Goal: Task Accomplishment & Management: Manage account settings

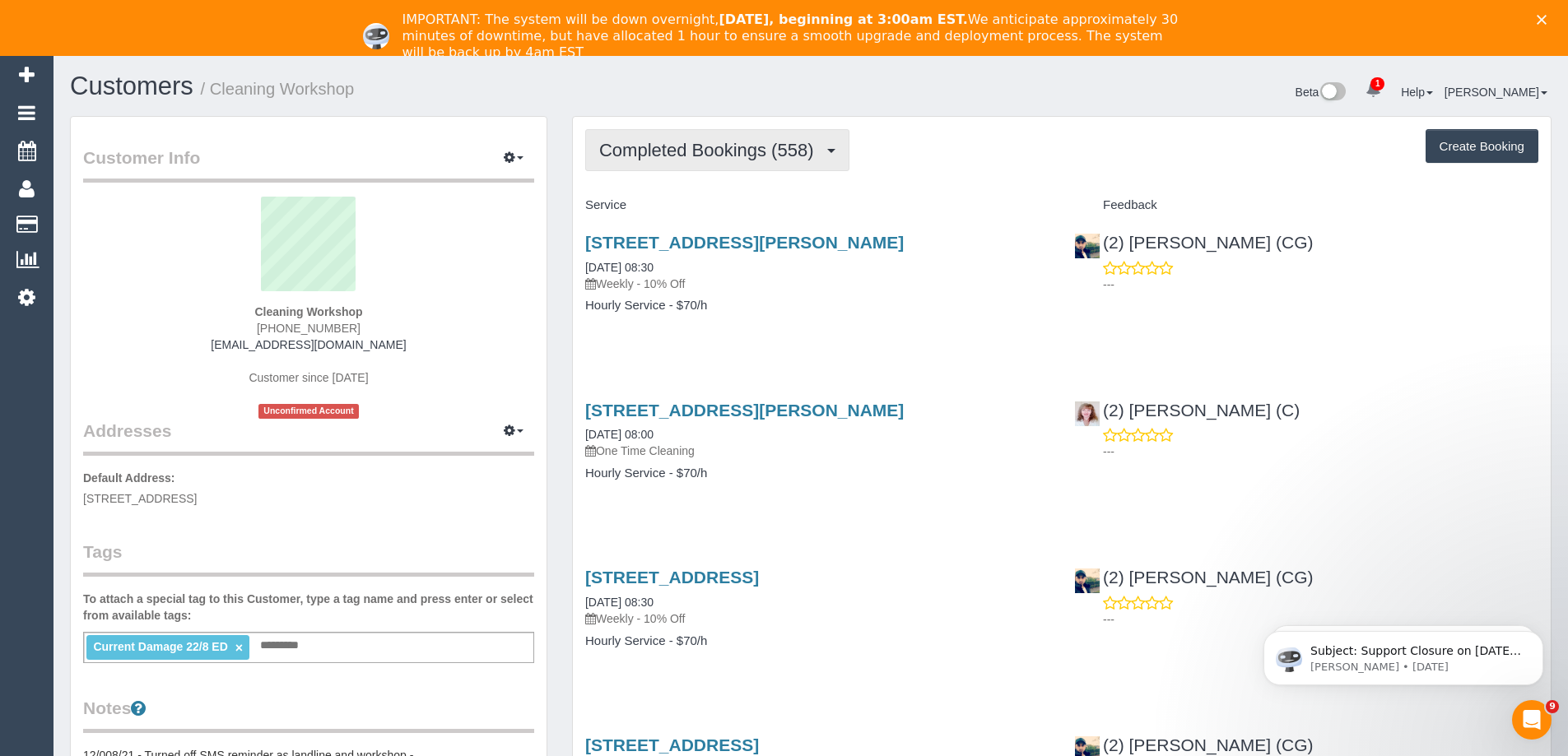
click at [802, 156] on span "Completed Bookings (558)" at bounding box center [710, 150] width 222 height 21
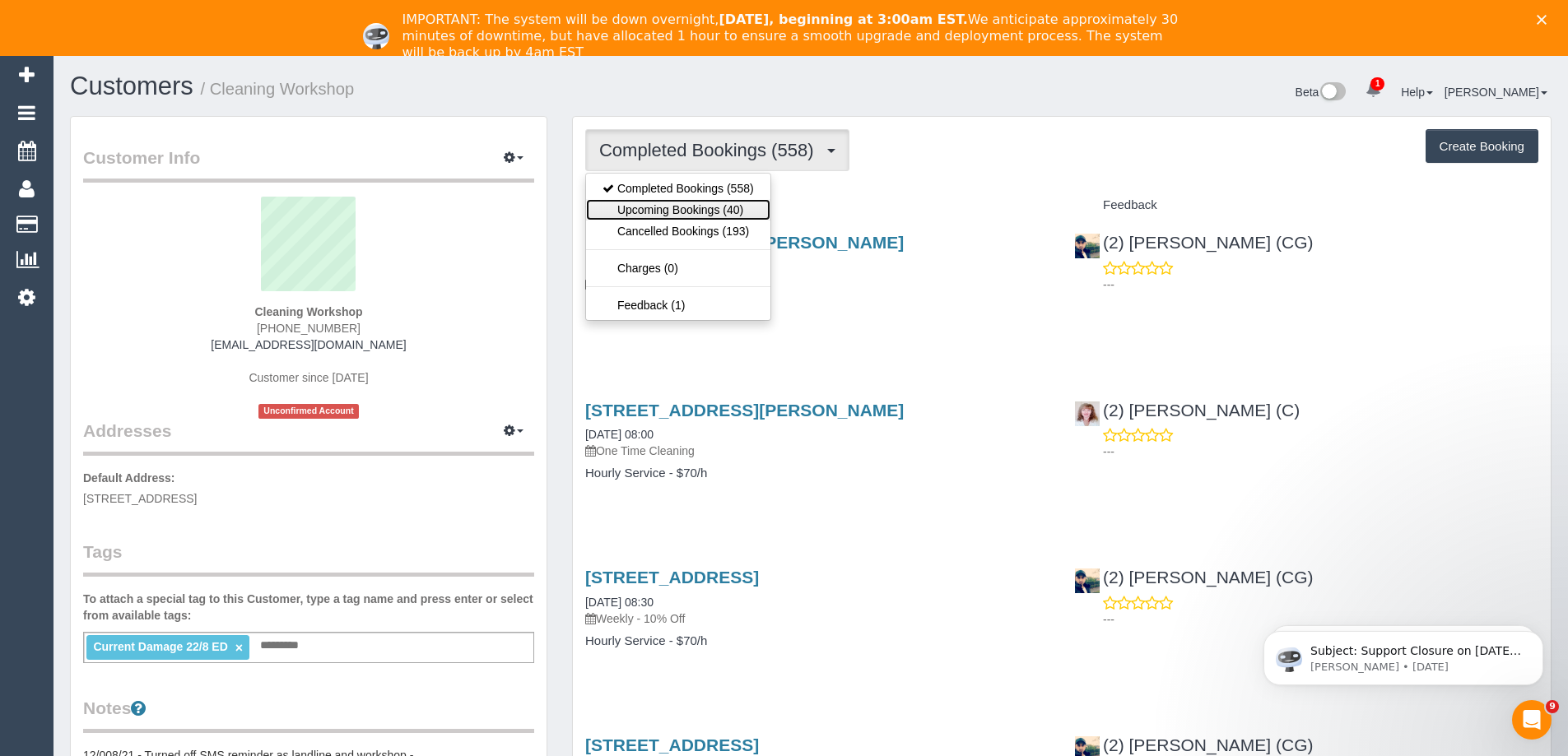
click at [696, 209] on link "Upcoming Bookings (40)" at bounding box center [677, 210] width 185 height 21
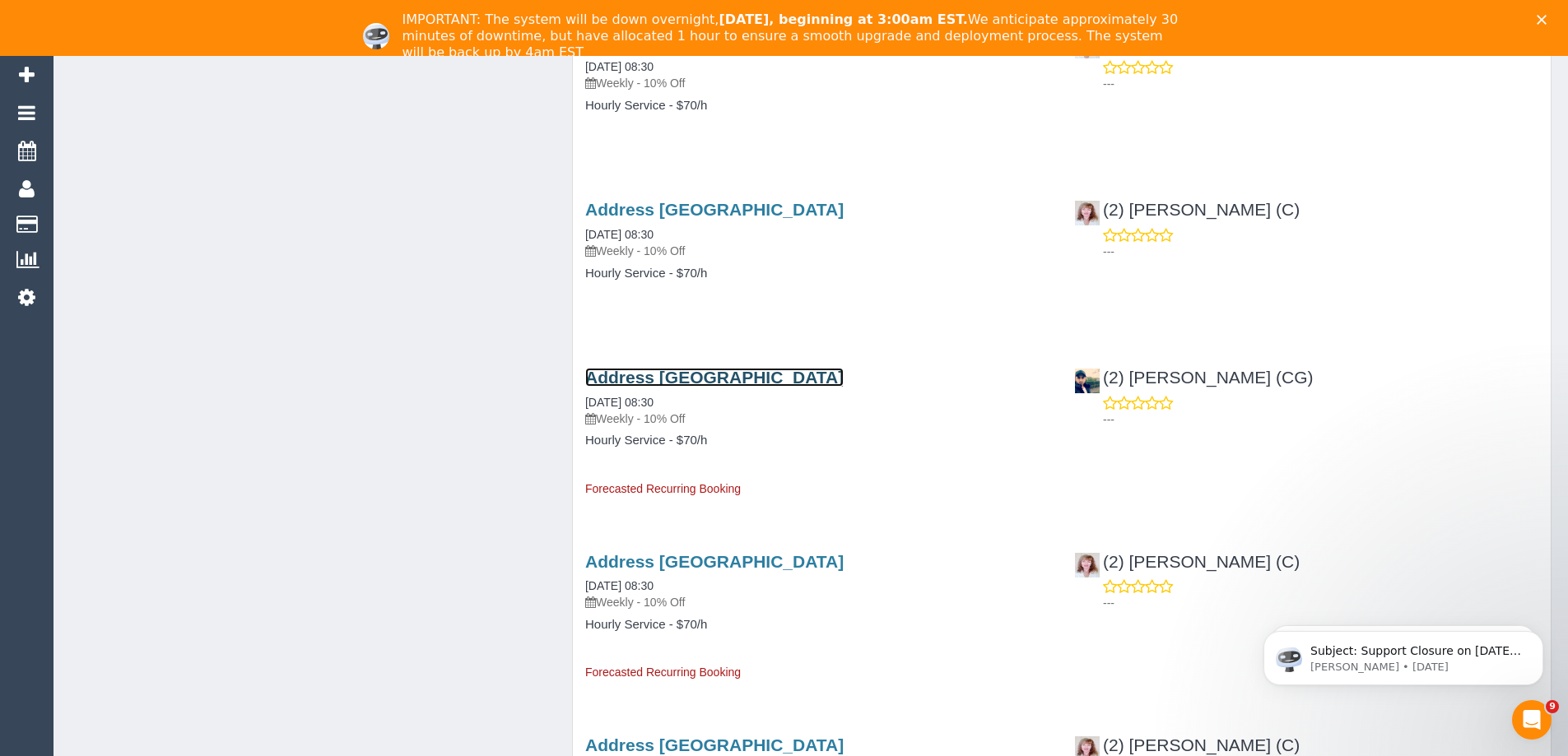
scroll to position [1070, 0]
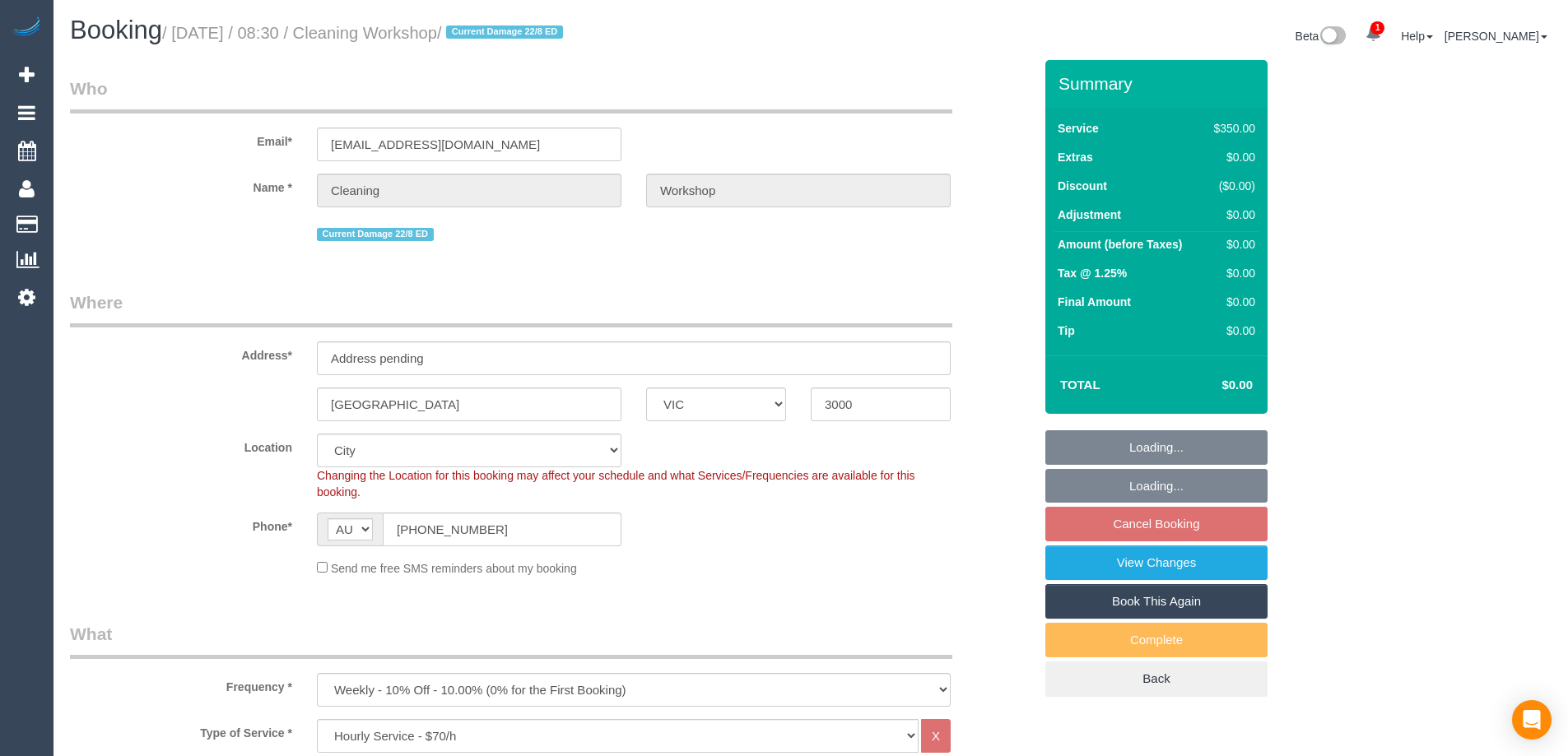
select select "VIC"
select select "300"
select select "number:28"
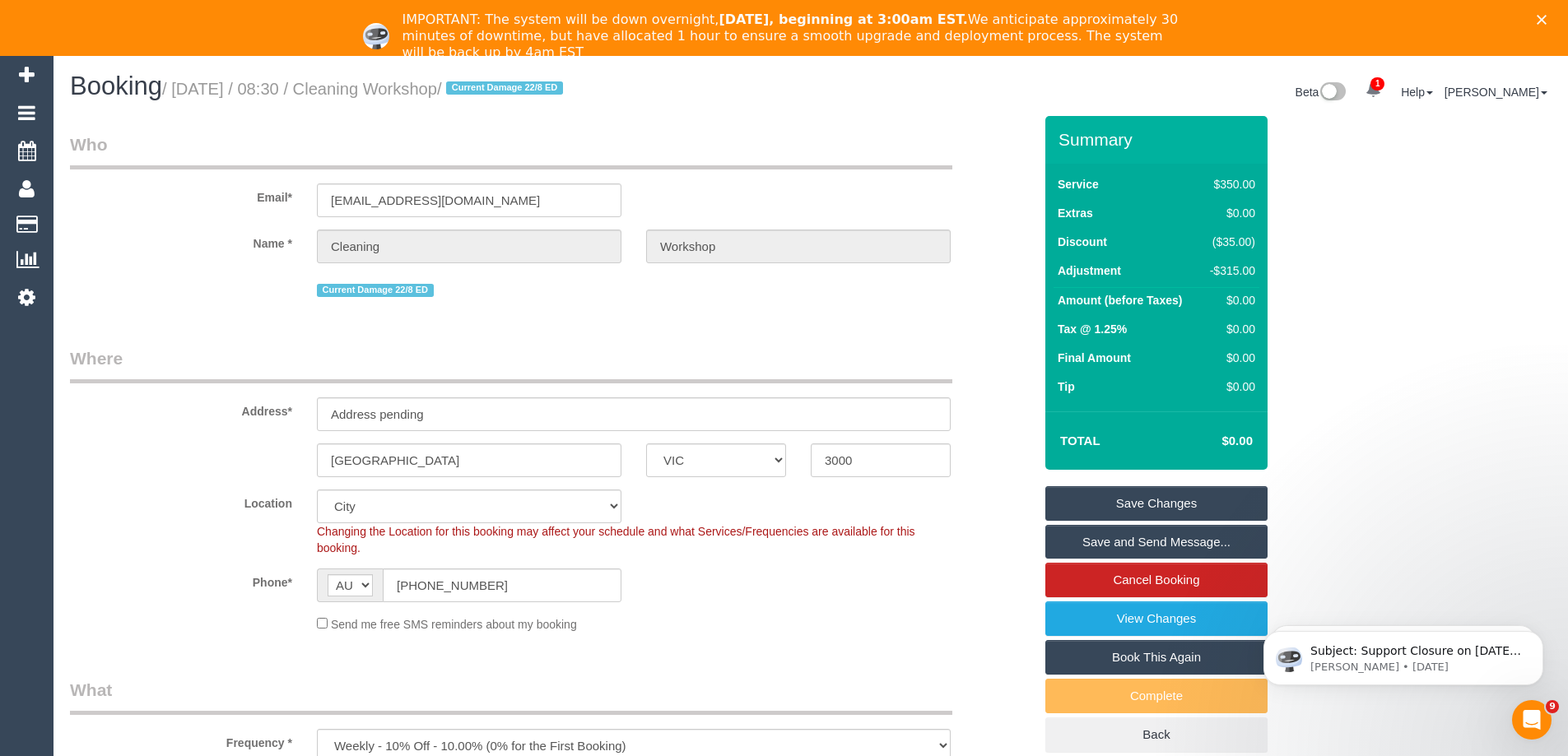
click at [508, 395] on div "Address* Address pending" at bounding box center [551, 389] width 987 height 85
click at [502, 407] on input "Address pending" at bounding box center [633, 413] width 633 height 33
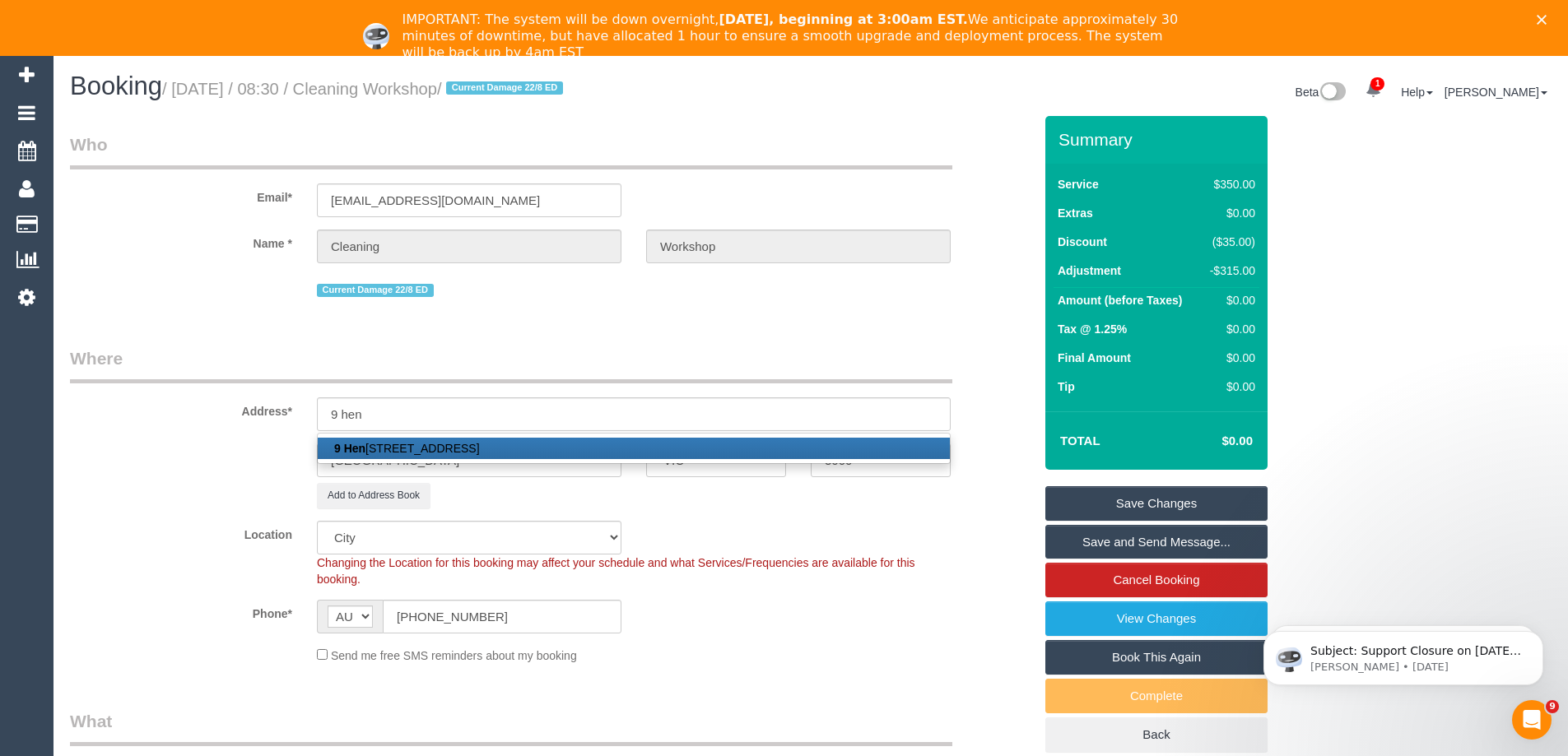
click at [536, 448] on link "9 Hen derson St, Laverton, VIC 3028" at bounding box center [633, 449] width 632 height 21
type input "9 Henderson St"
type input "Laverton"
type input "3028"
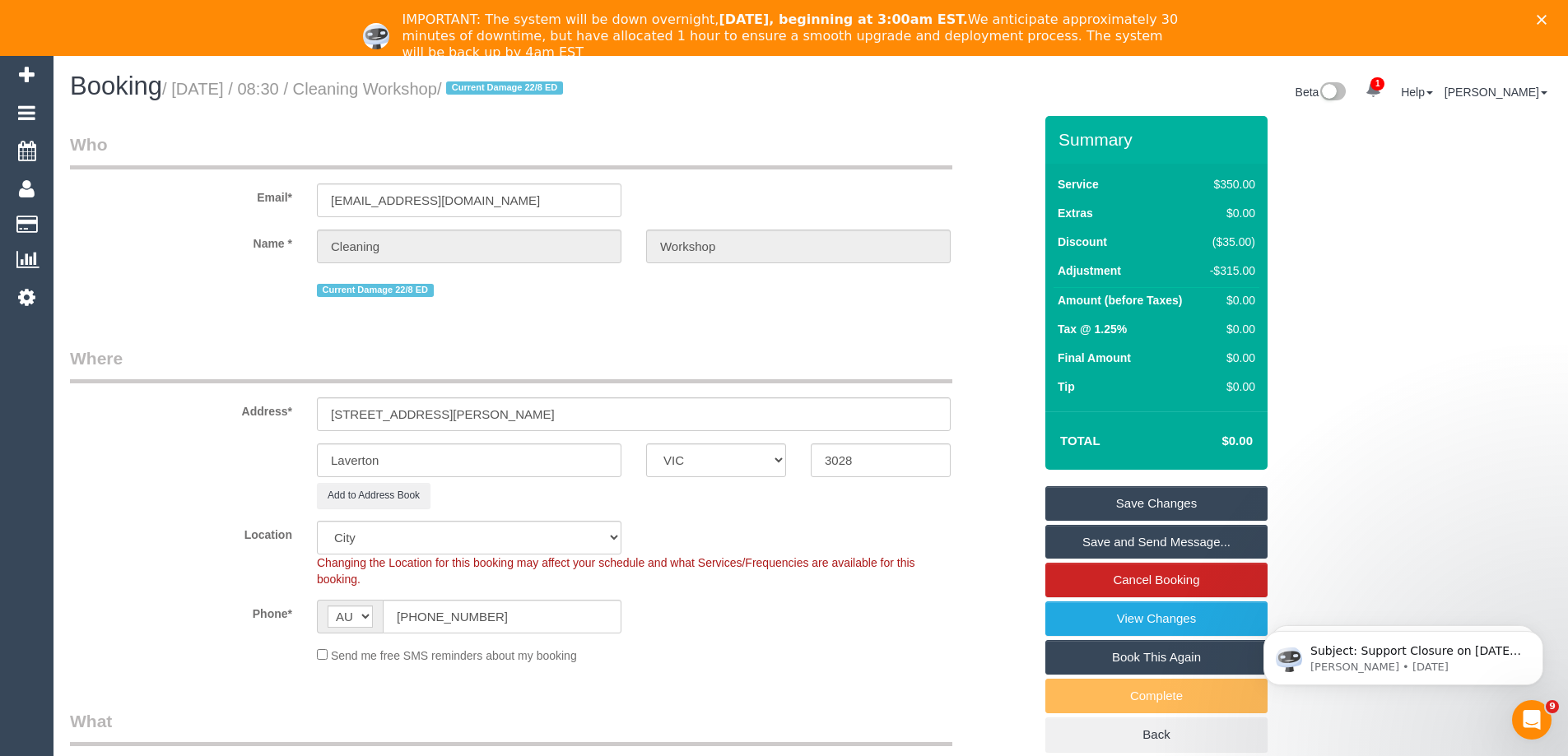
click at [1083, 510] on link "Save Changes" at bounding box center [1156, 503] width 222 height 34
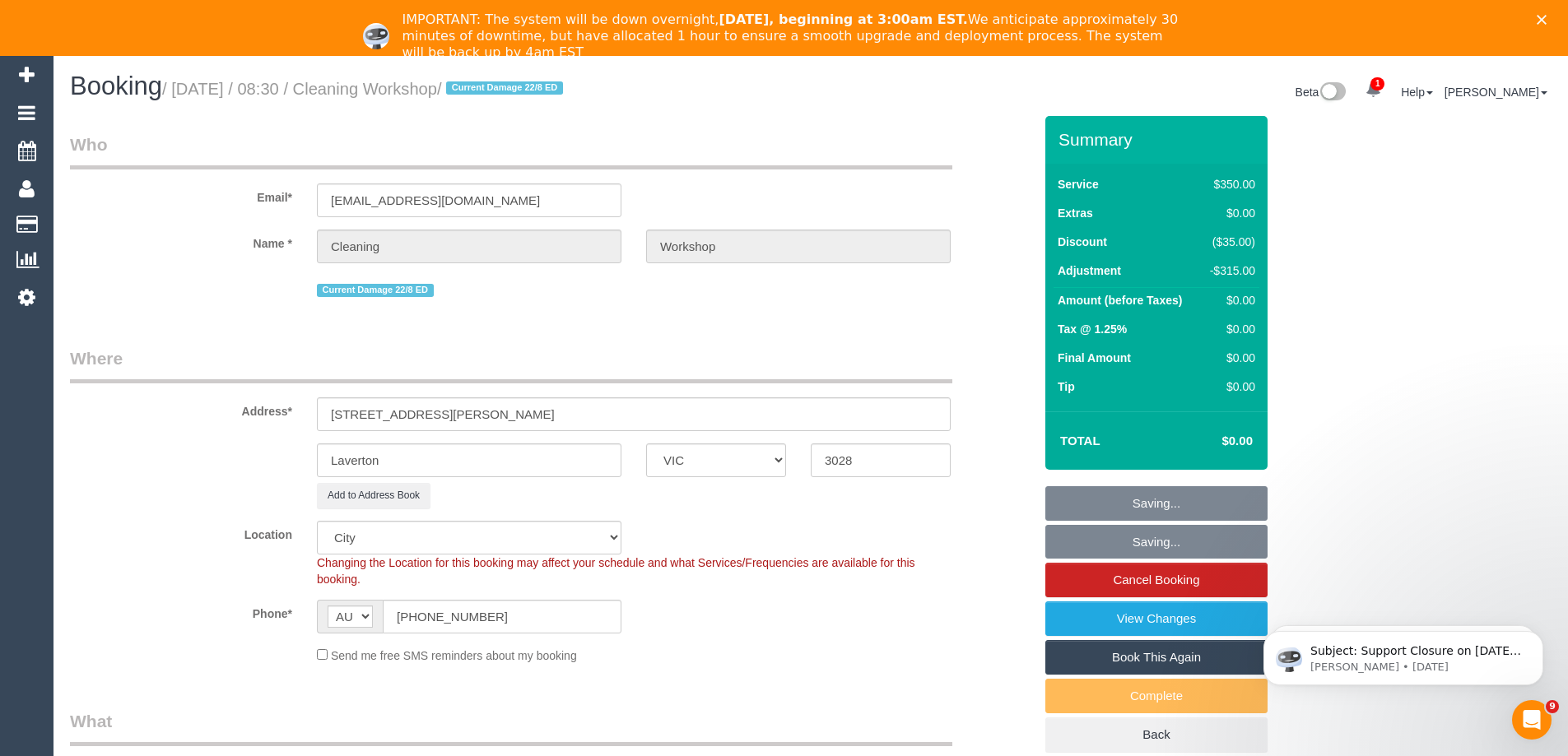
select select "65"
select select "object:1679"
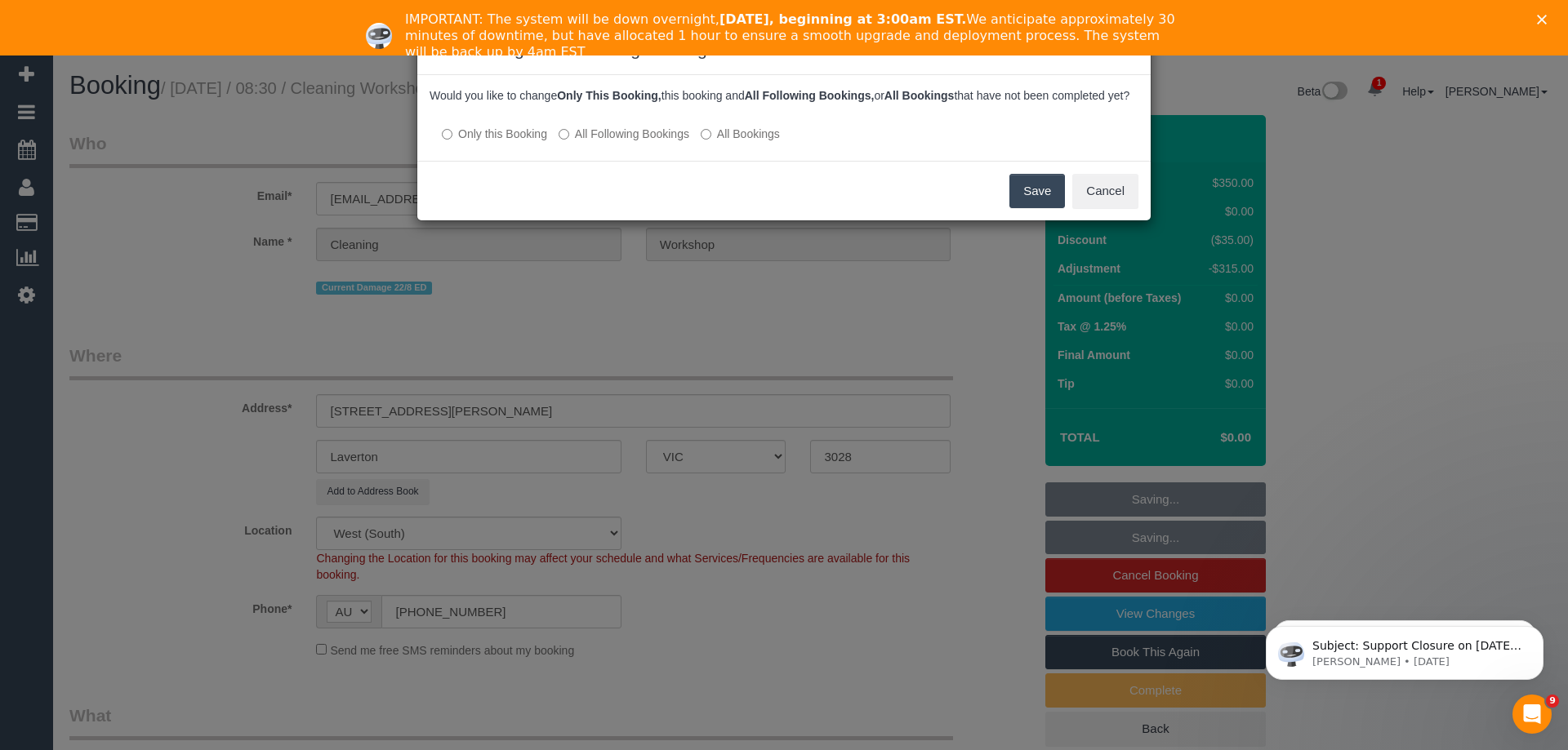
click at [1045, 208] on button "Save" at bounding box center [1037, 191] width 55 height 34
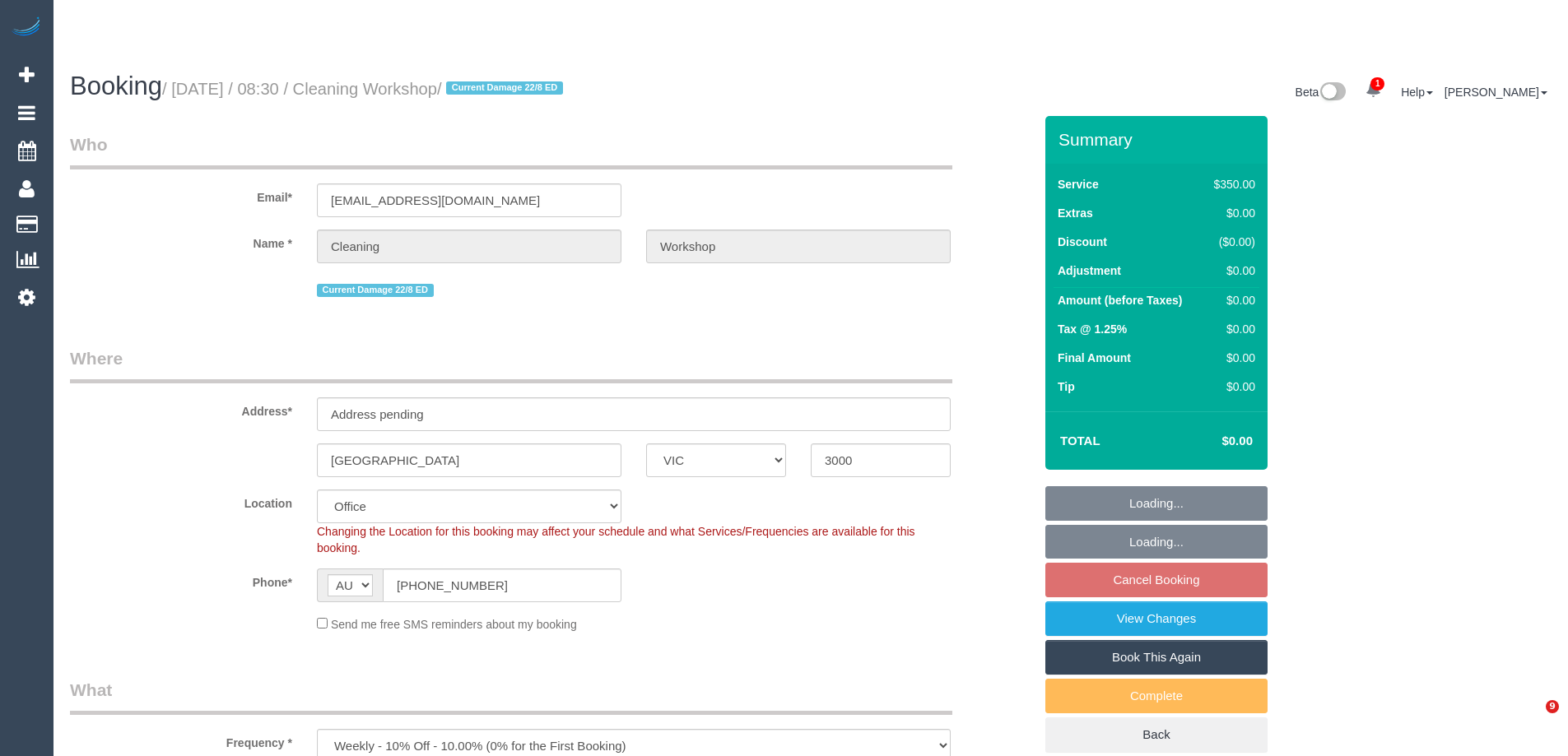
select select "VIC"
select select "300"
select select "number:28"
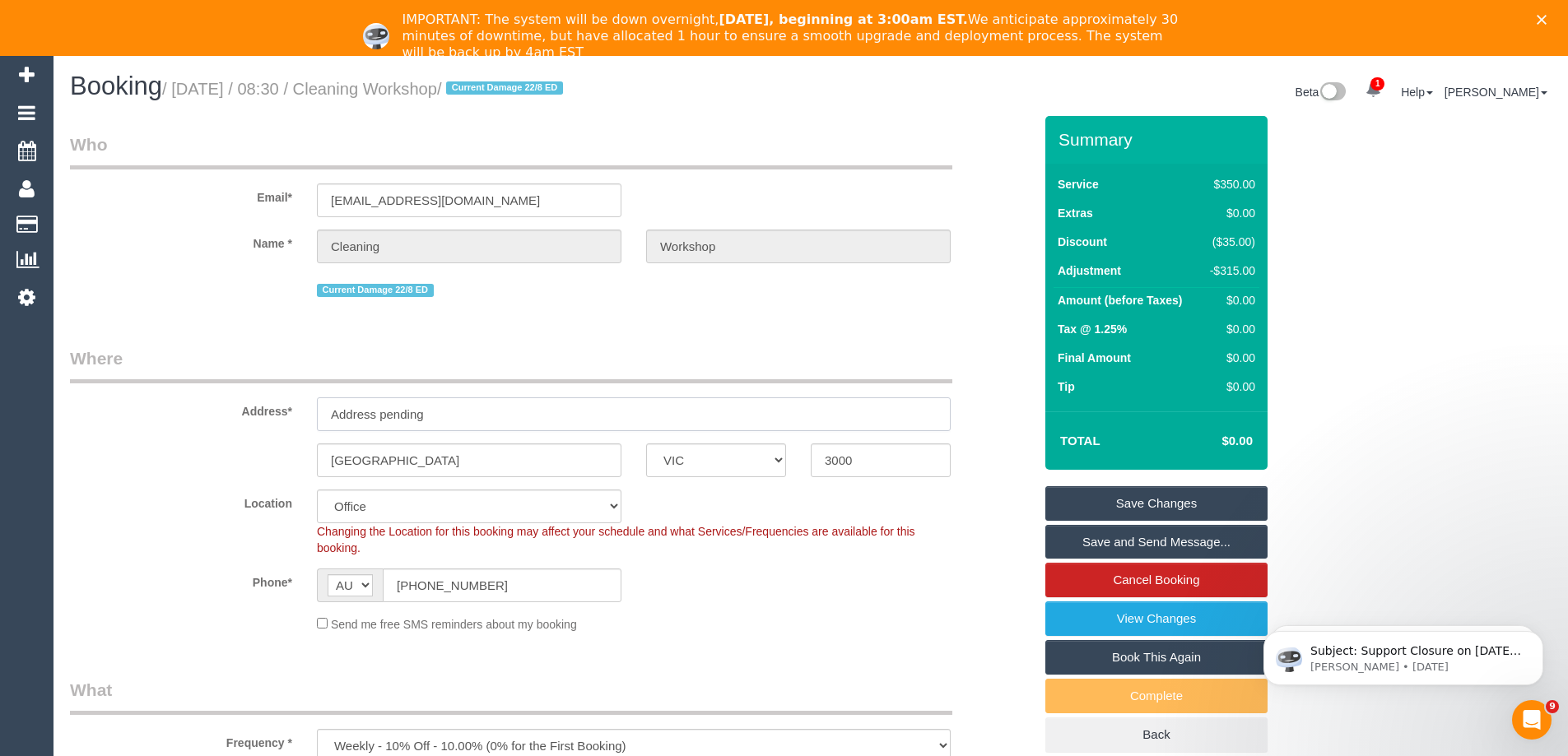
click at [520, 411] on input "Address pending" at bounding box center [633, 413] width 633 height 33
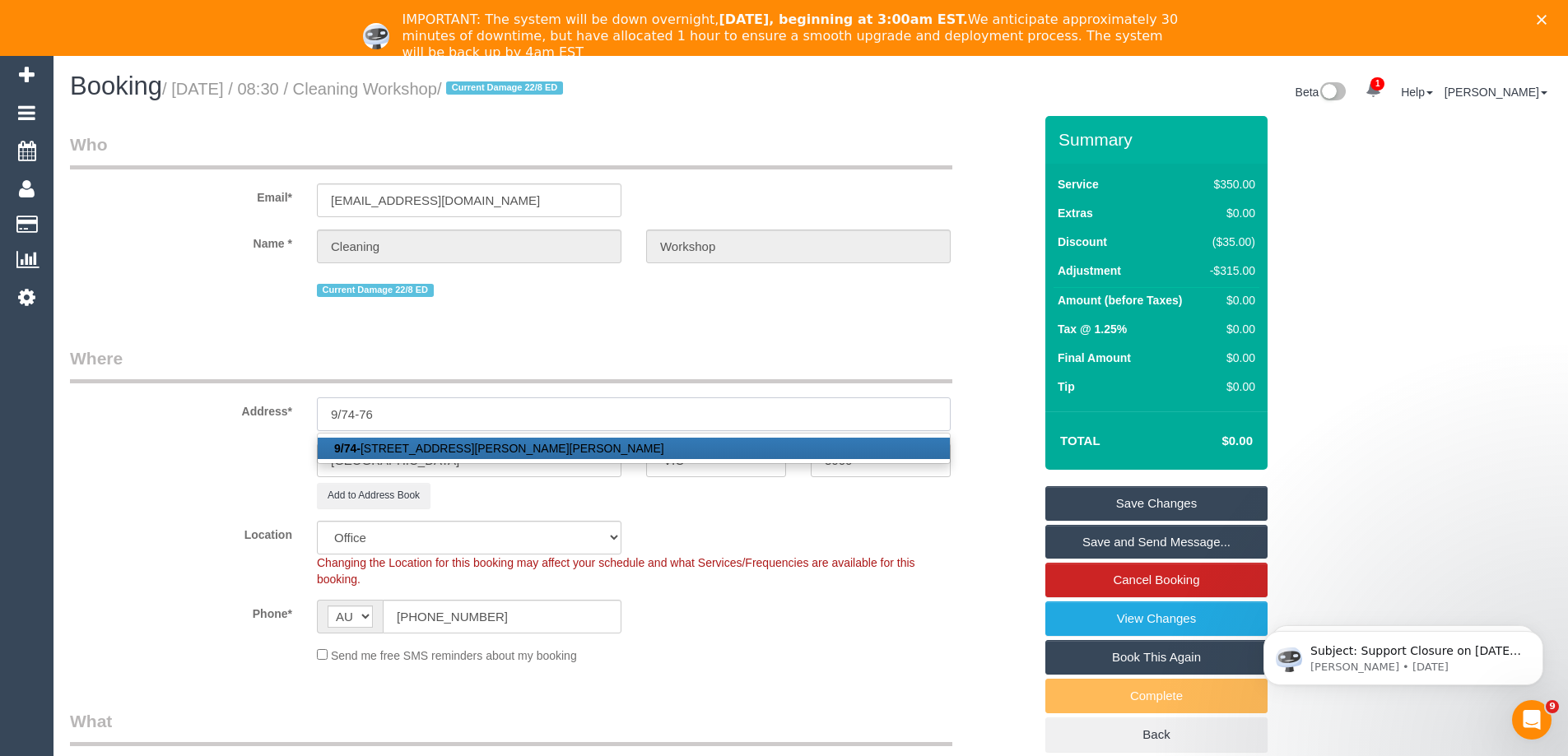
type input "9/74-76 Cramer Street"
type input "Preston"
type input "3072"
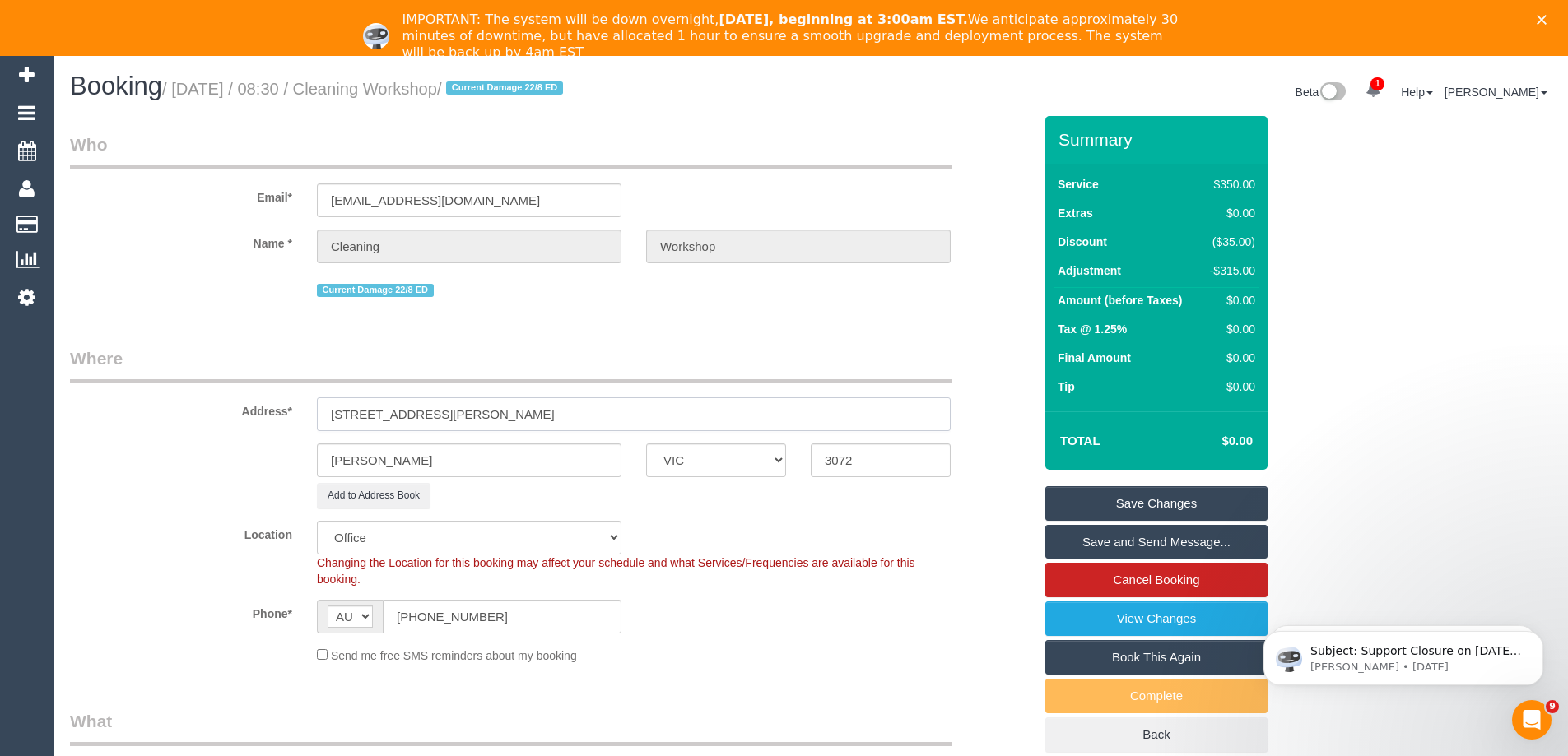
select select "60"
select select "object:3409"
type input "9/74-76 Cramer Street"
click at [1076, 493] on link "Save Changes" at bounding box center [1156, 503] width 222 height 34
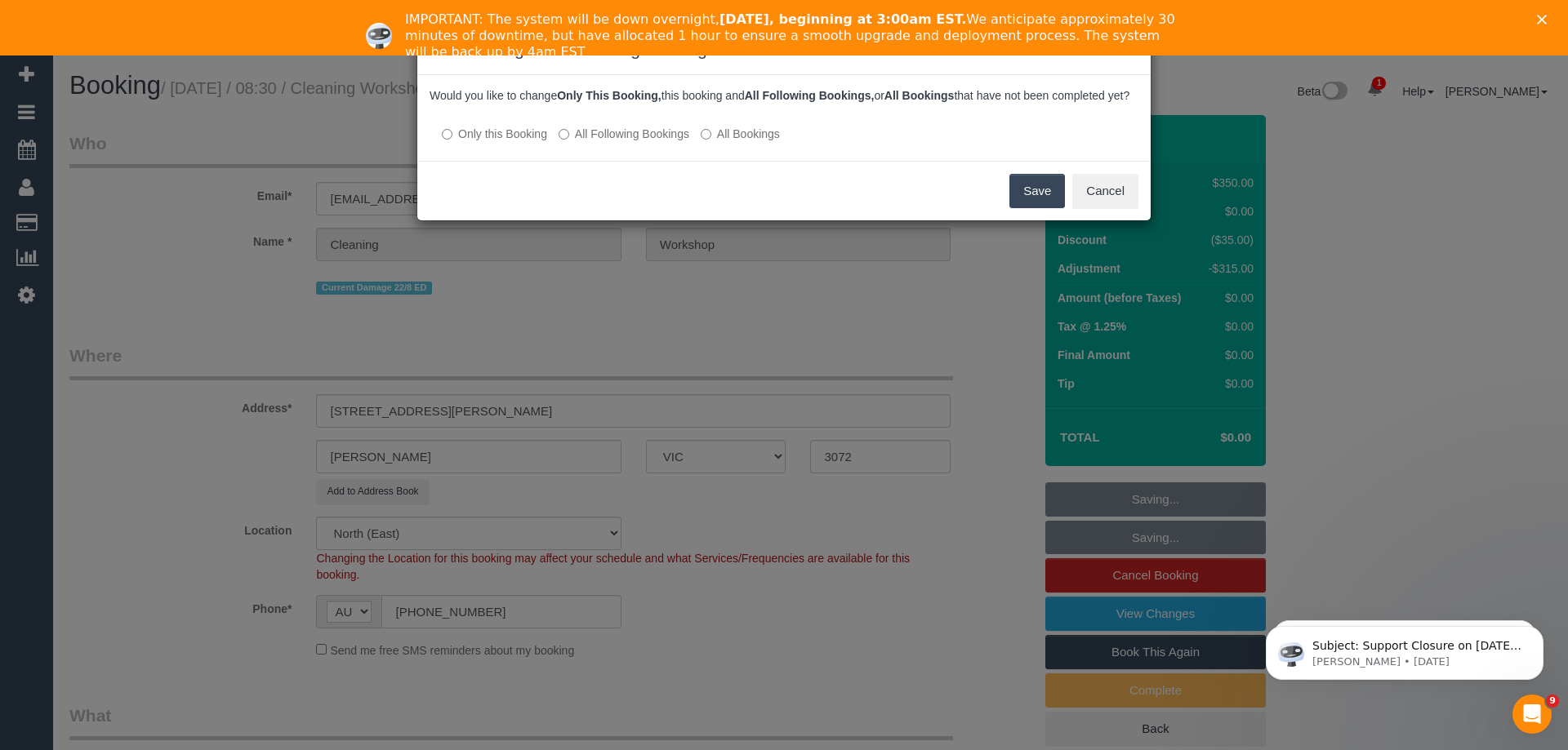
click at [1030, 197] on button "Save" at bounding box center [1037, 191] width 55 height 34
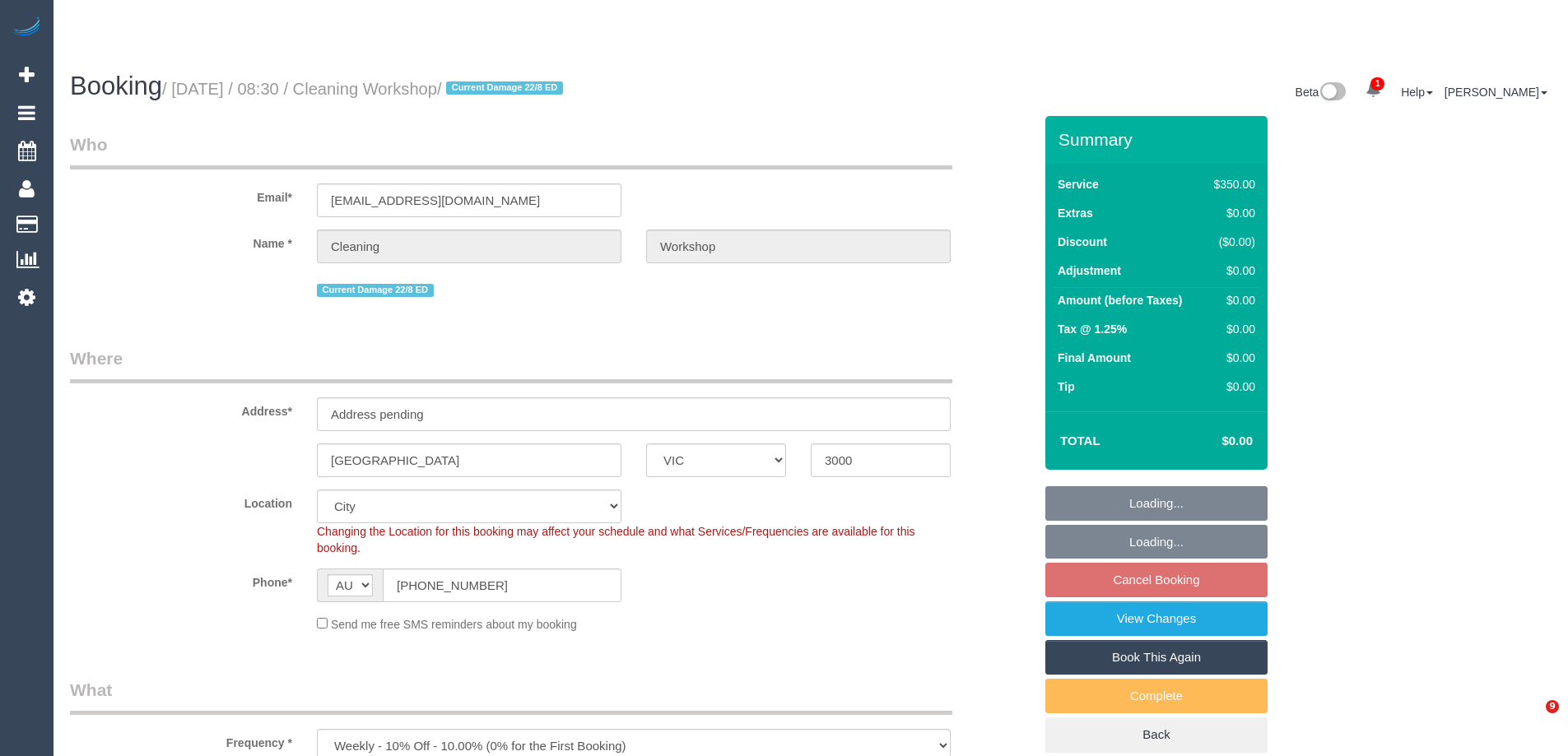
select select "VIC"
select select "300"
select select "number:28"
select select "object:1272"
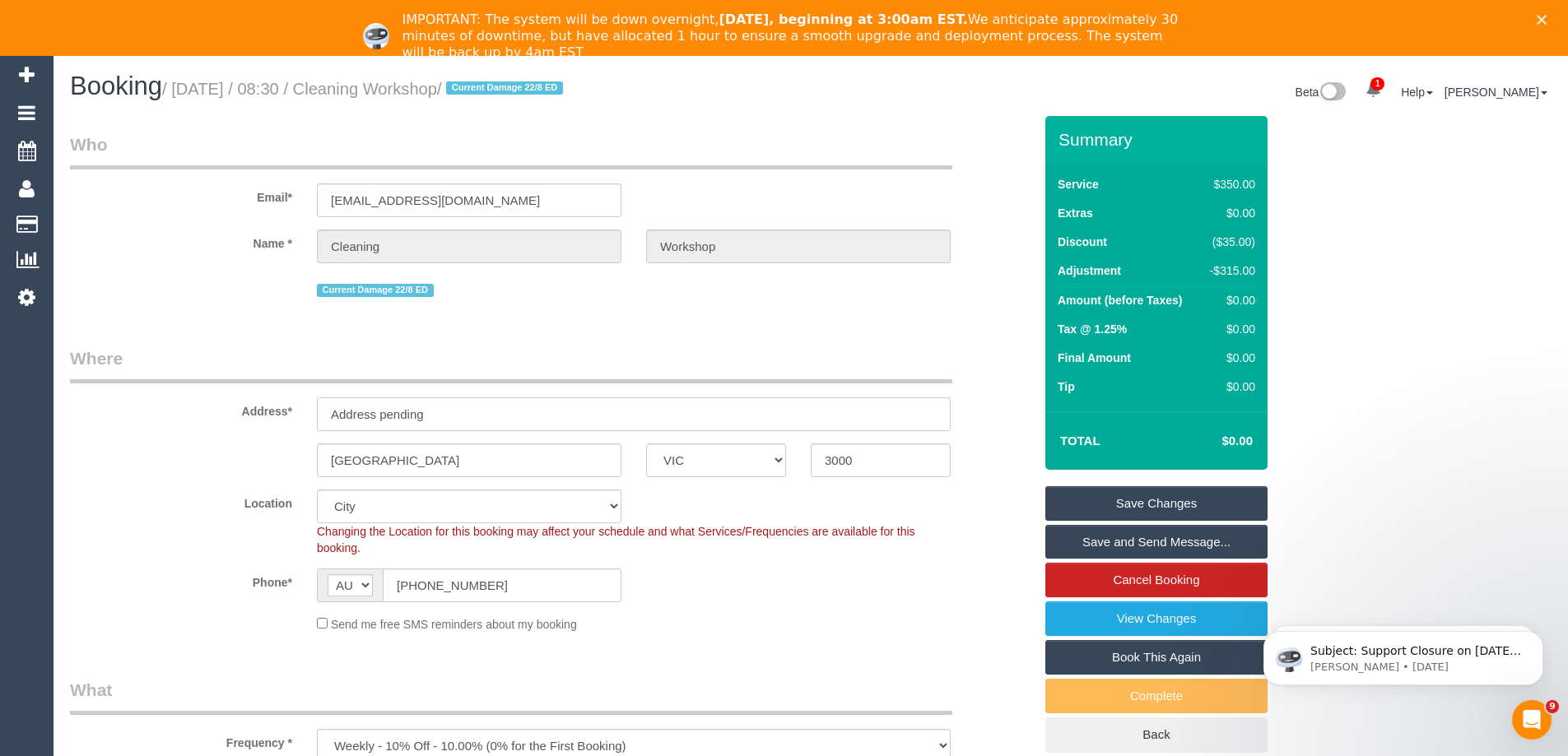
click at [519, 423] on input "Address pending" at bounding box center [633, 413] width 633 height 33
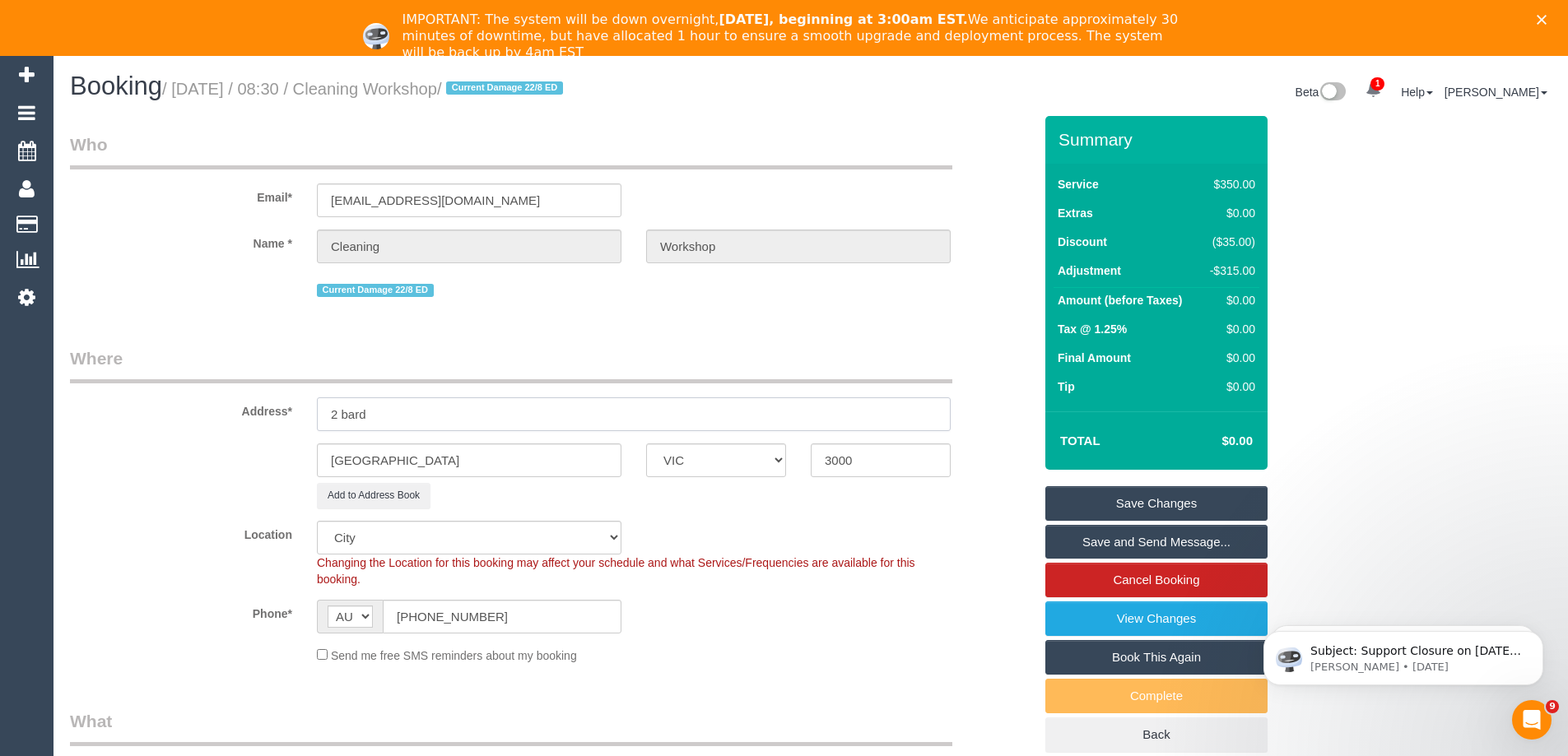
type input "2 Bardolph Street"
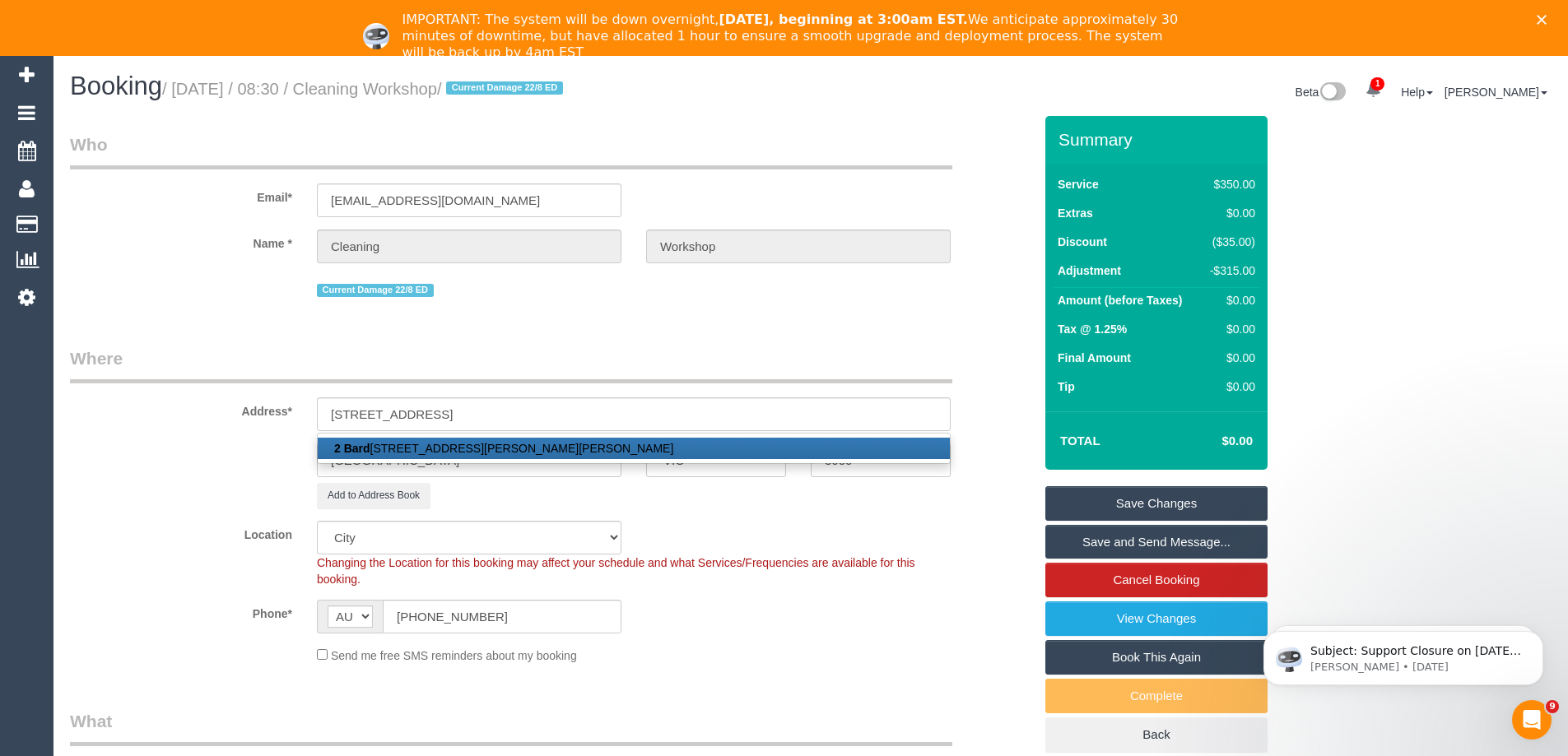
click at [527, 447] on link "2 Bard olph Street, Glen Iris, VIC 3146" at bounding box center [633, 449] width 632 height 21
type input "Glen Iris"
type input "3146"
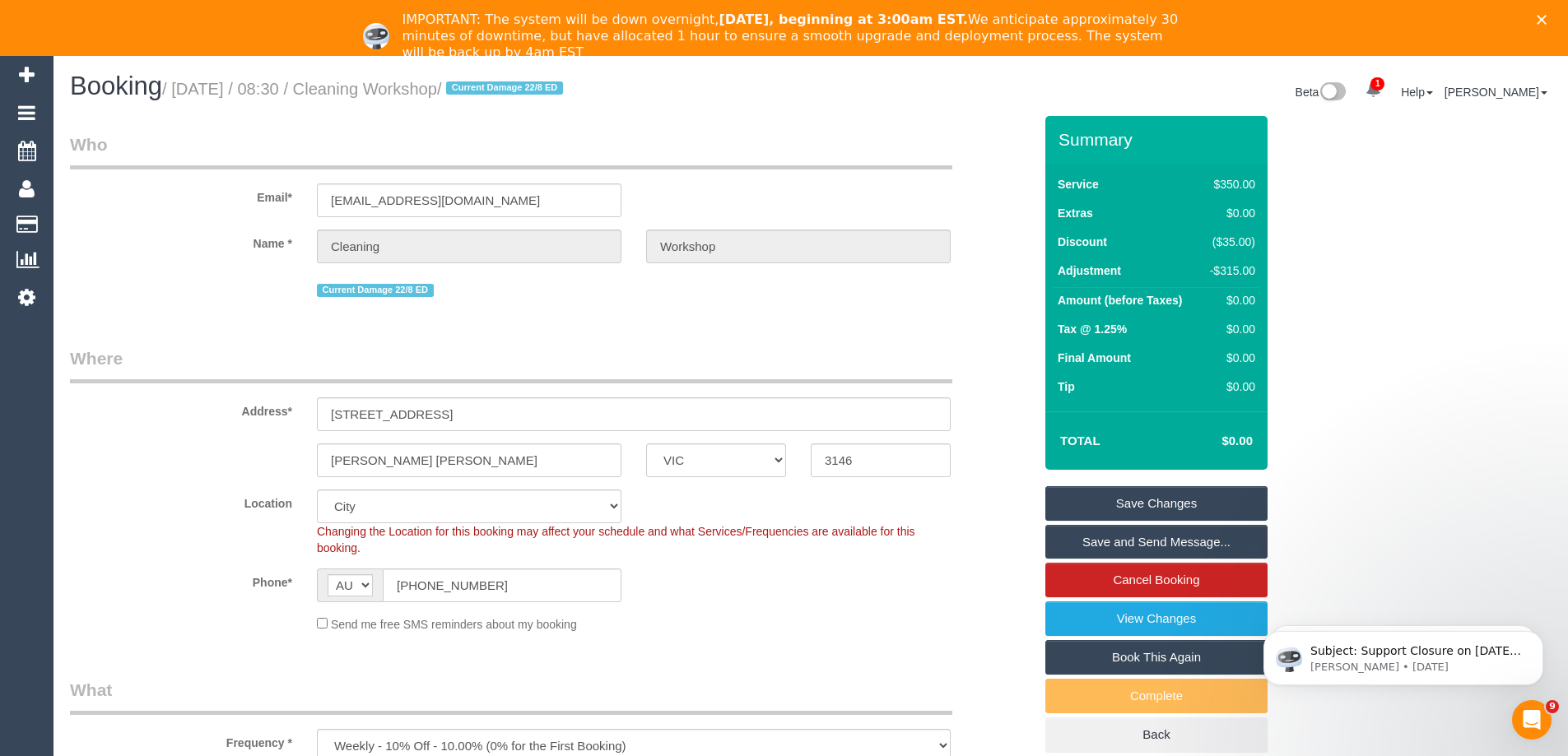
click at [1109, 500] on link "Save Changes" at bounding box center [1156, 503] width 222 height 34
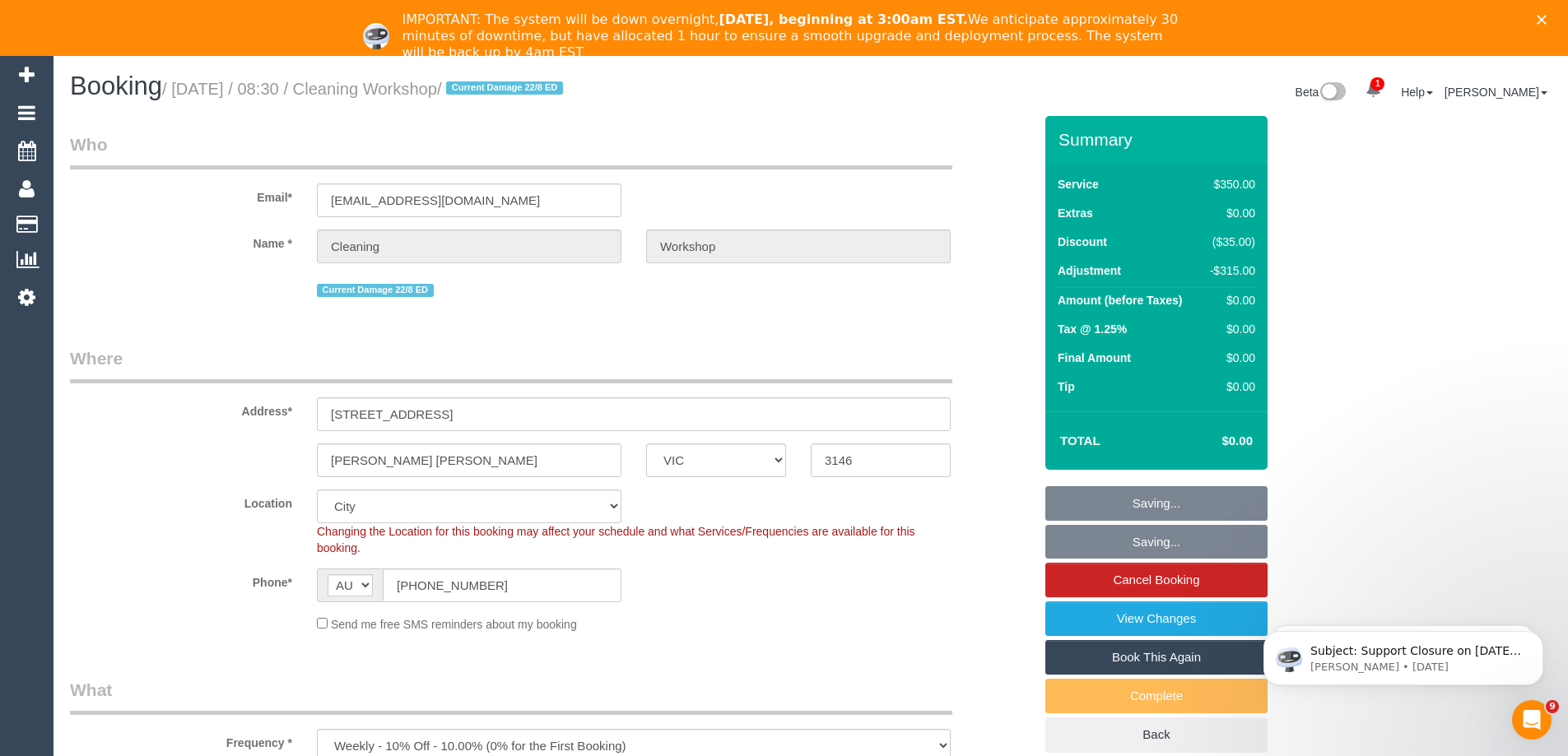
select select "55"
select select "object:1682"
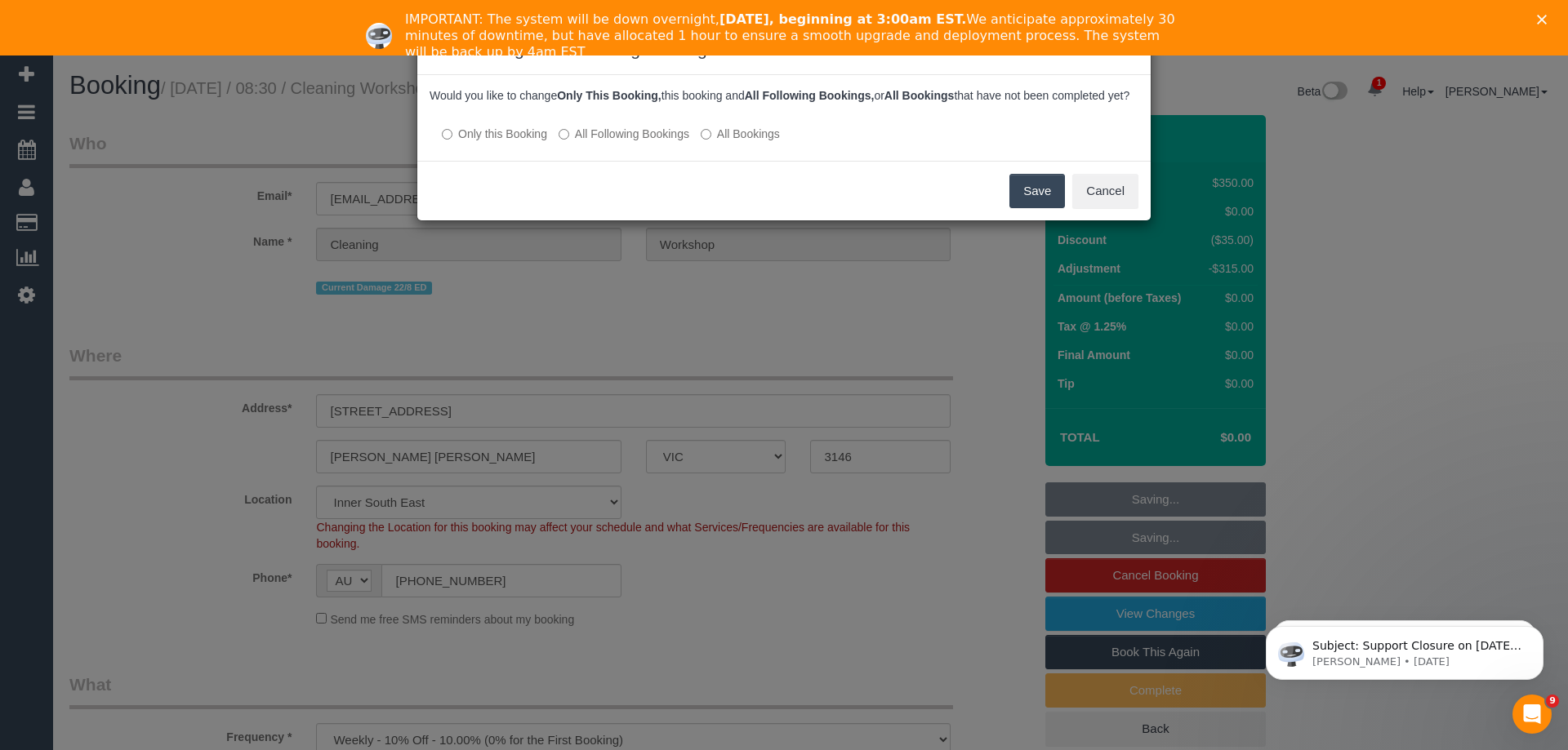
click at [1026, 208] on button "Save" at bounding box center [1037, 191] width 55 height 34
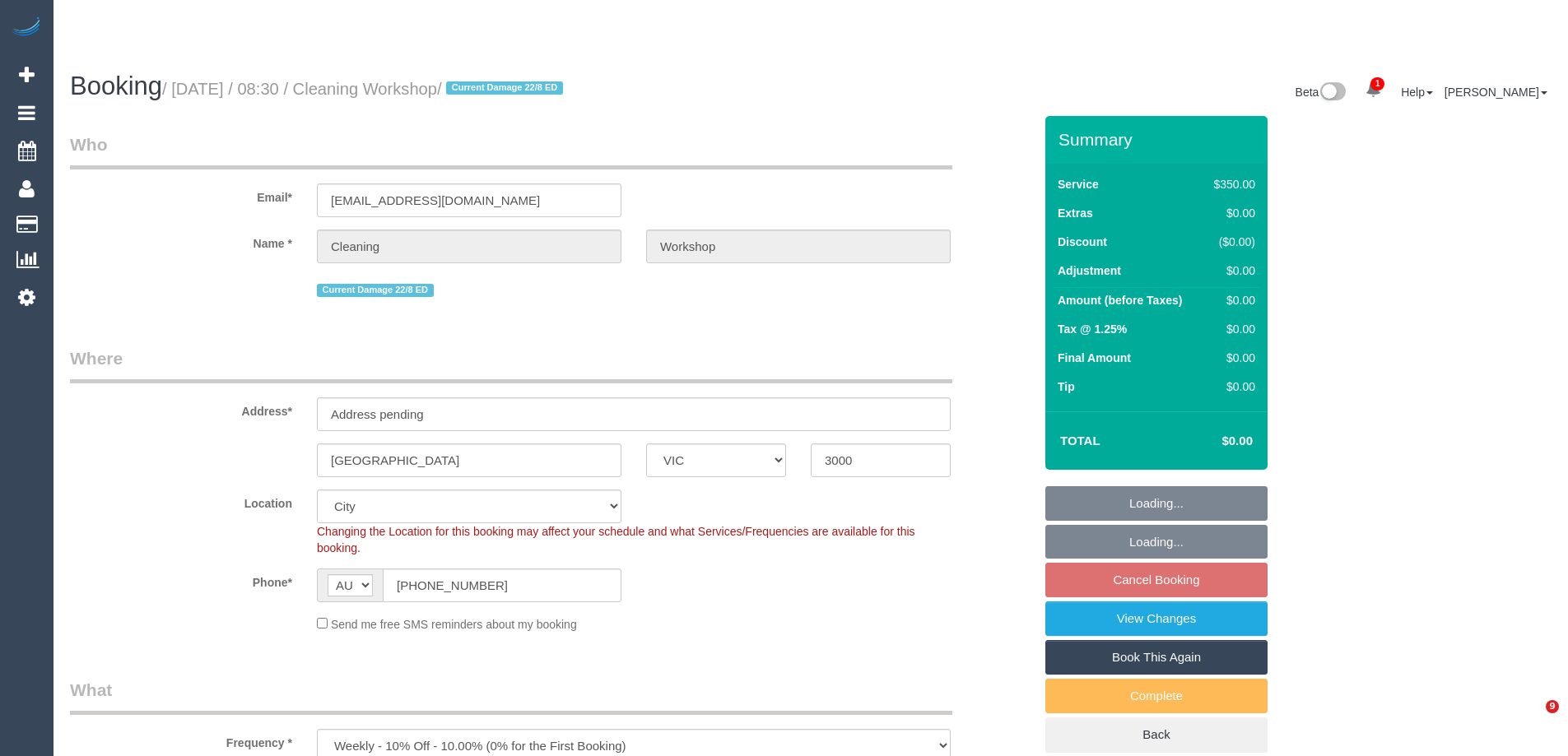
select select "VIC"
select select "300"
select select "number:28"
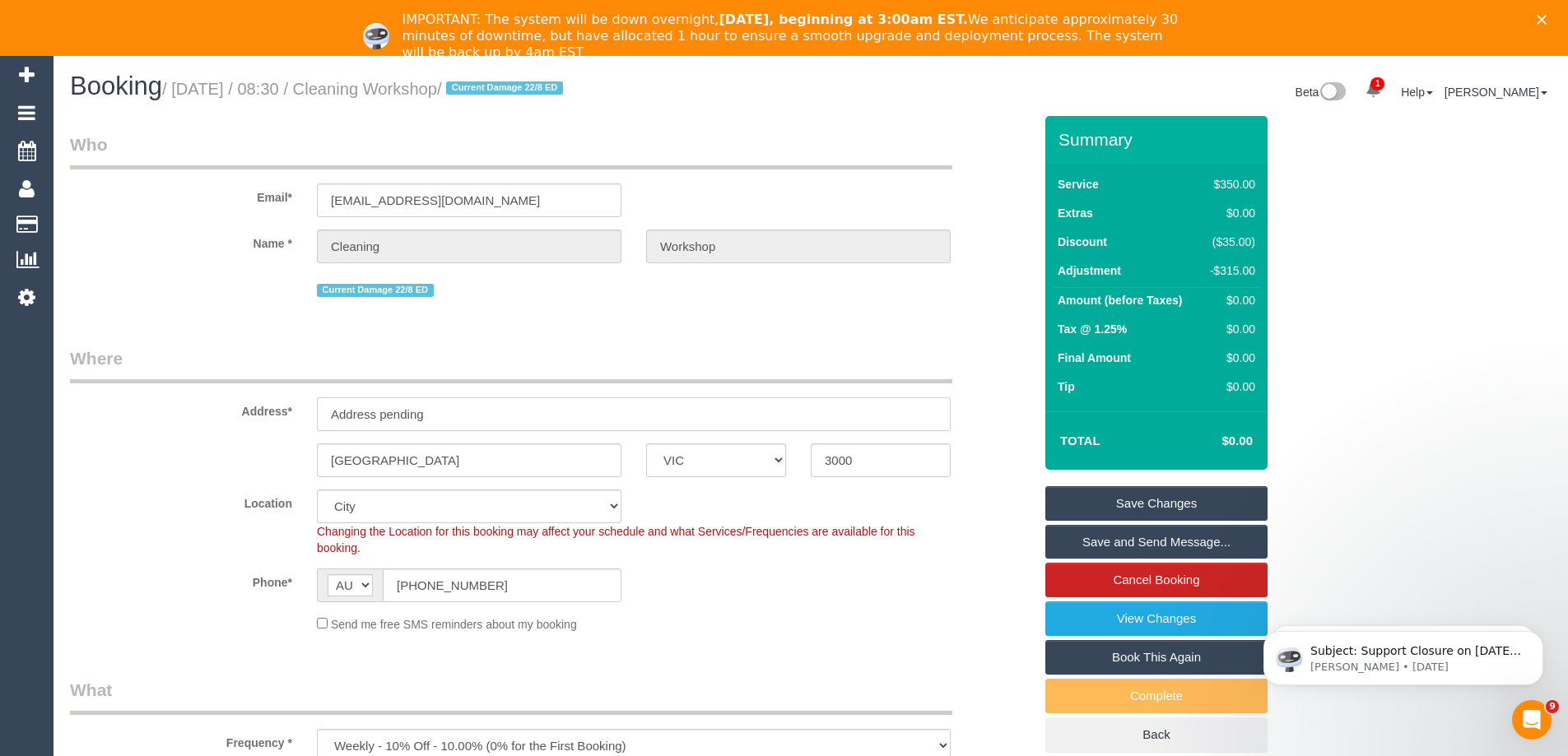
click at [492, 406] on input "Address pending" at bounding box center [633, 413] width 633 height 33
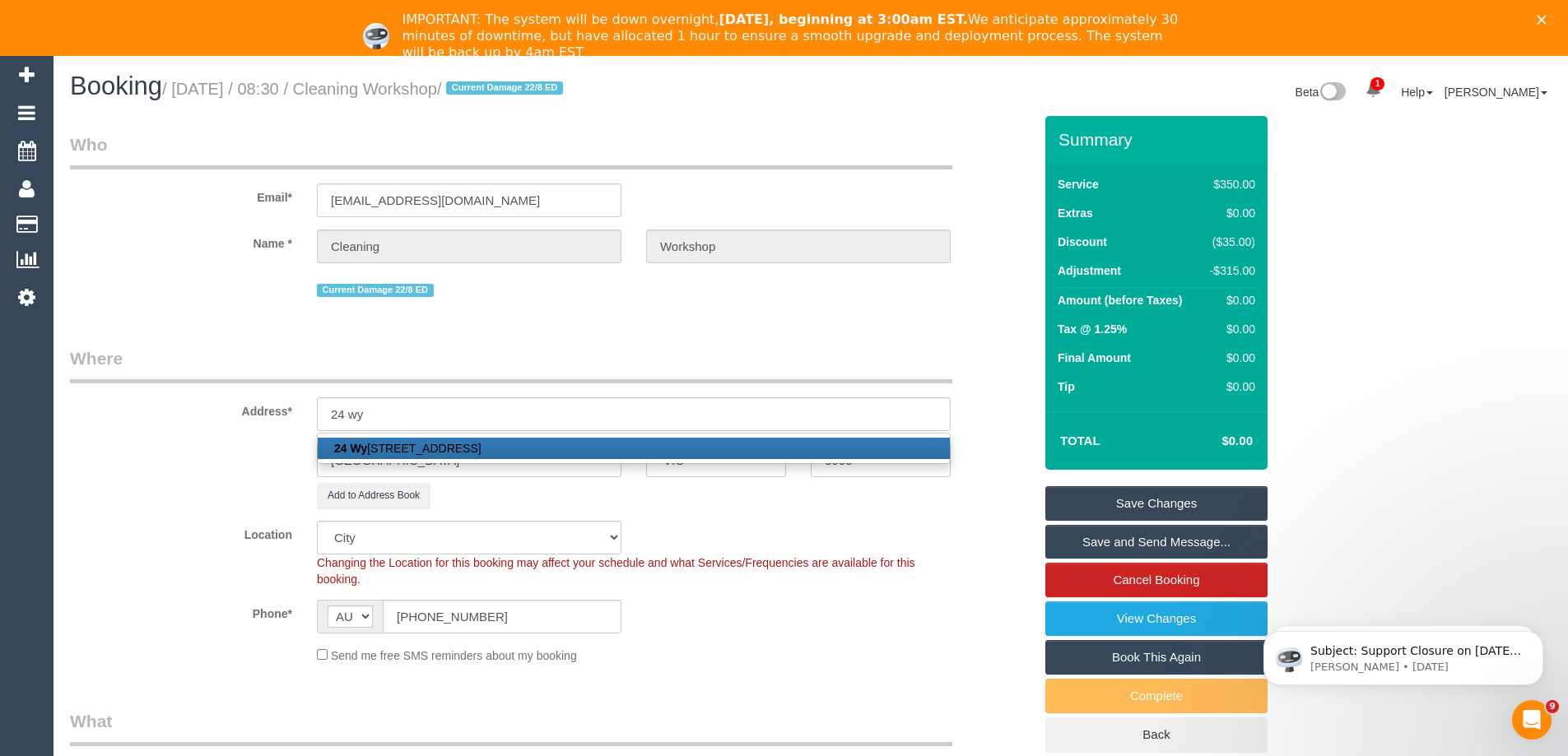
click at [409, 448] on link "24 Wy nyard Crescent, Balwyn North, VIC 3104" at bounding box center [633, 449] width 632 height 21
type input "24 Wynyard Crescent"
type input "Balwyn North"
type input "3104"
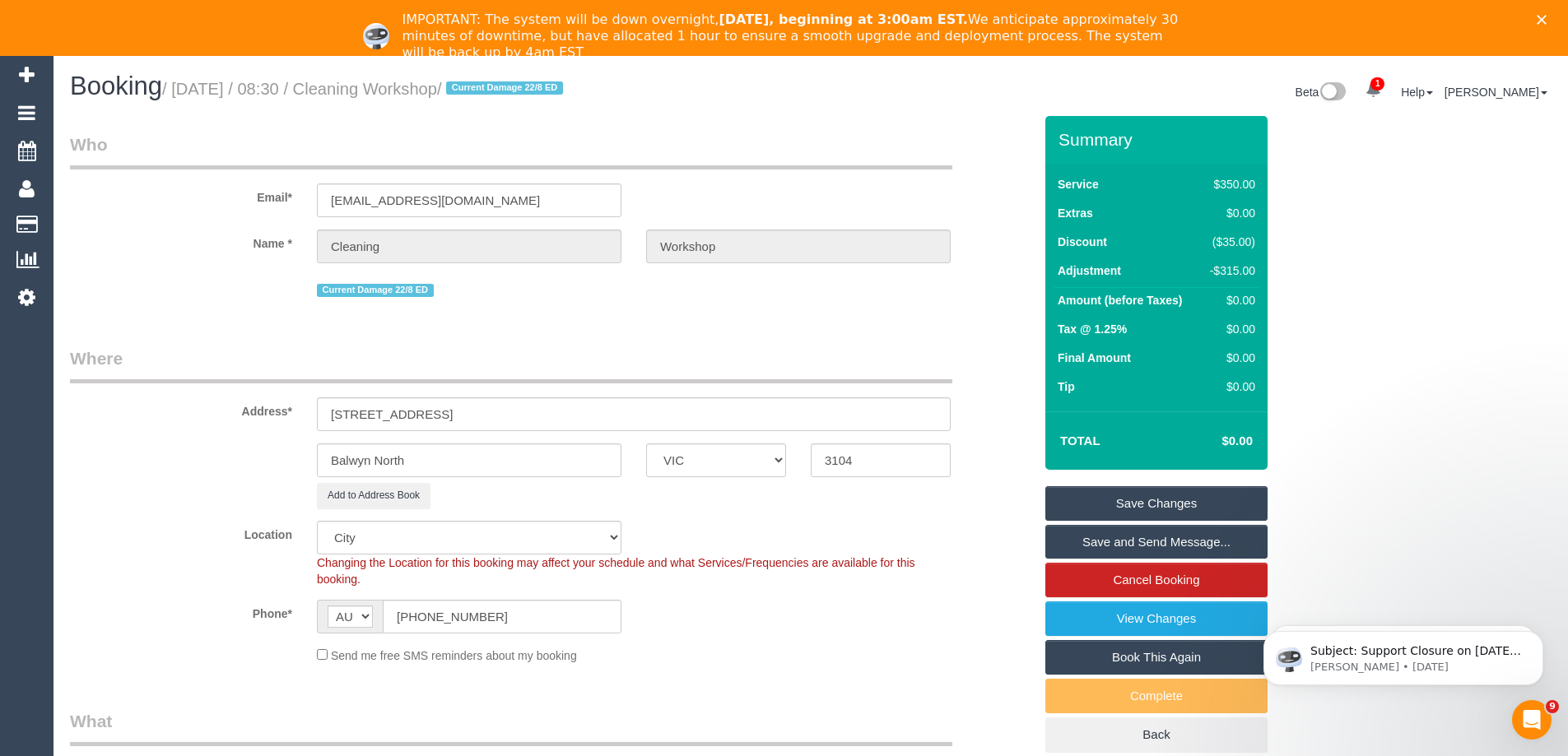
click at [1133, 498] on link "Save Changes" at bounding box center [1156, 503] width 222 height 34
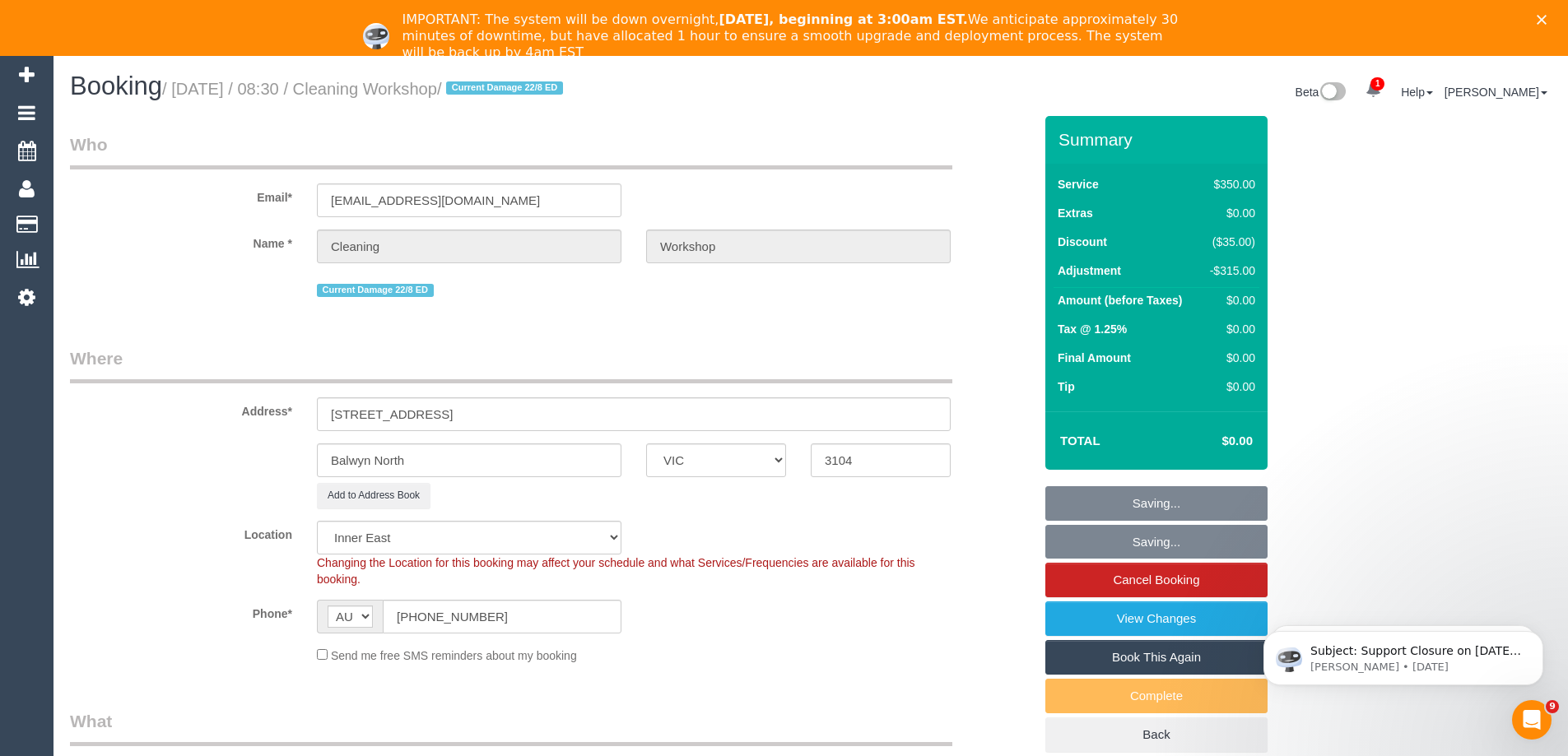
select select "58"
select select "object:1703"
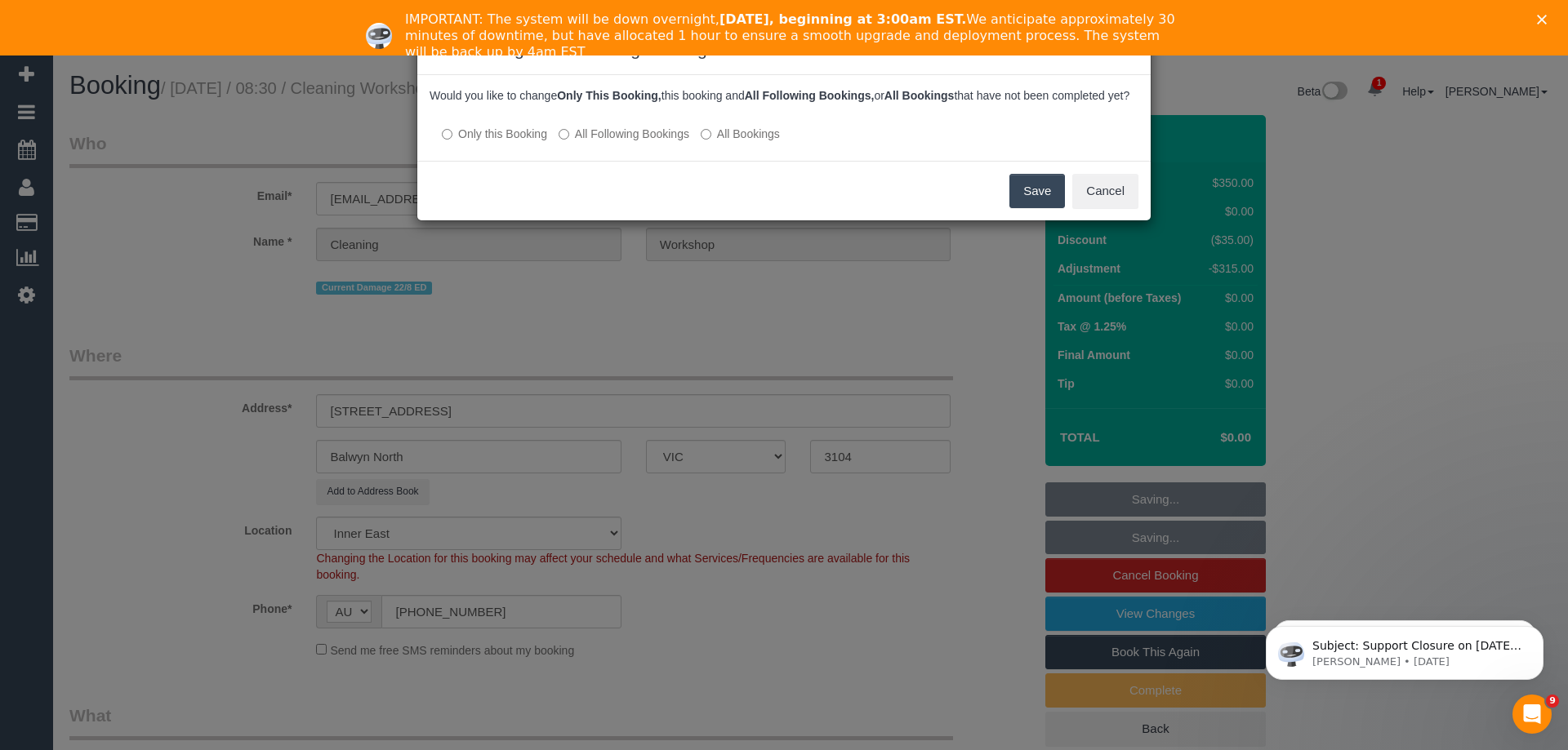
click at [1030, 206] on button "Save" at bounding box center [1037, 191] width 55 height 34
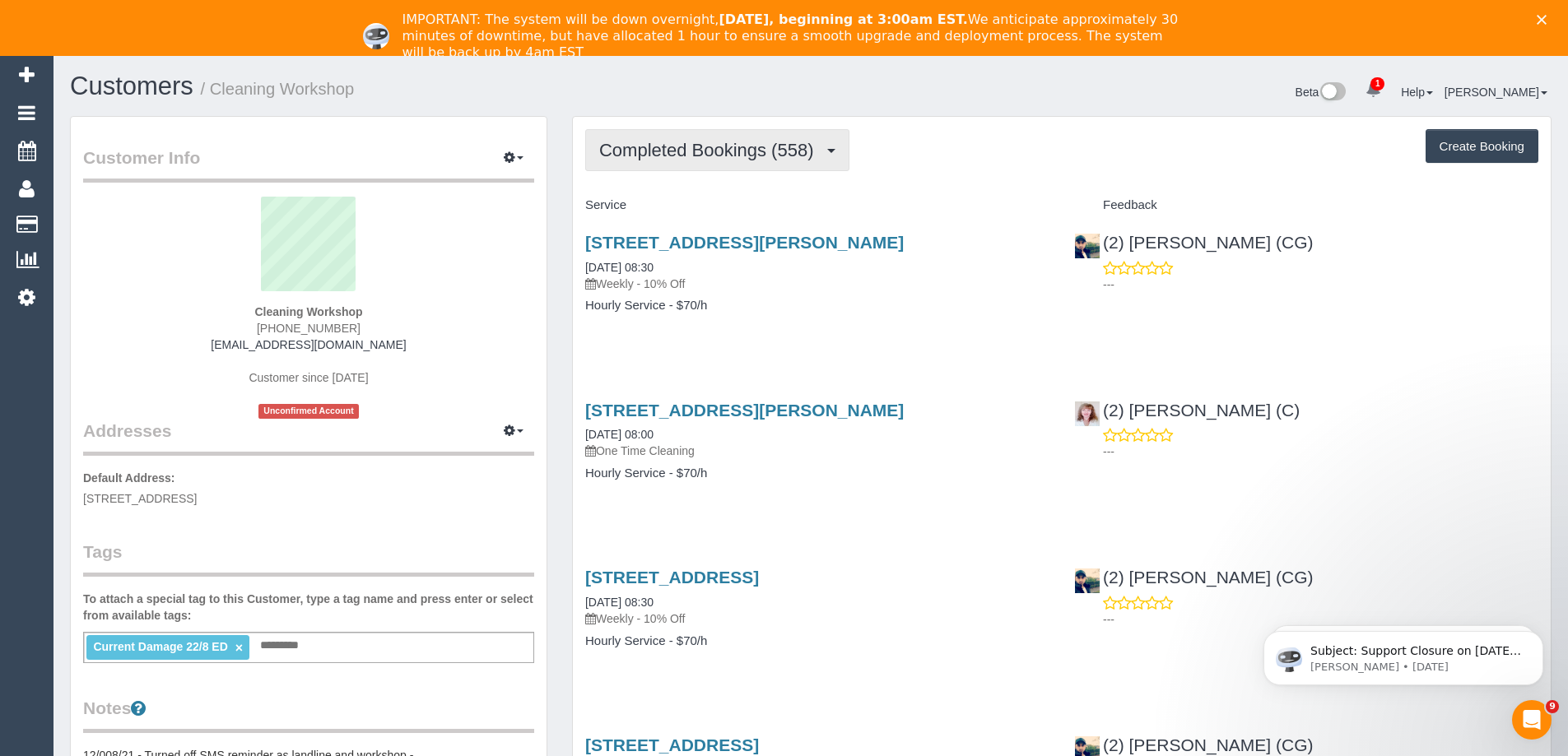
click at [715, 152] on span "Completed Bookings (558)" at bounding box center [710, 150] width 222 height 21
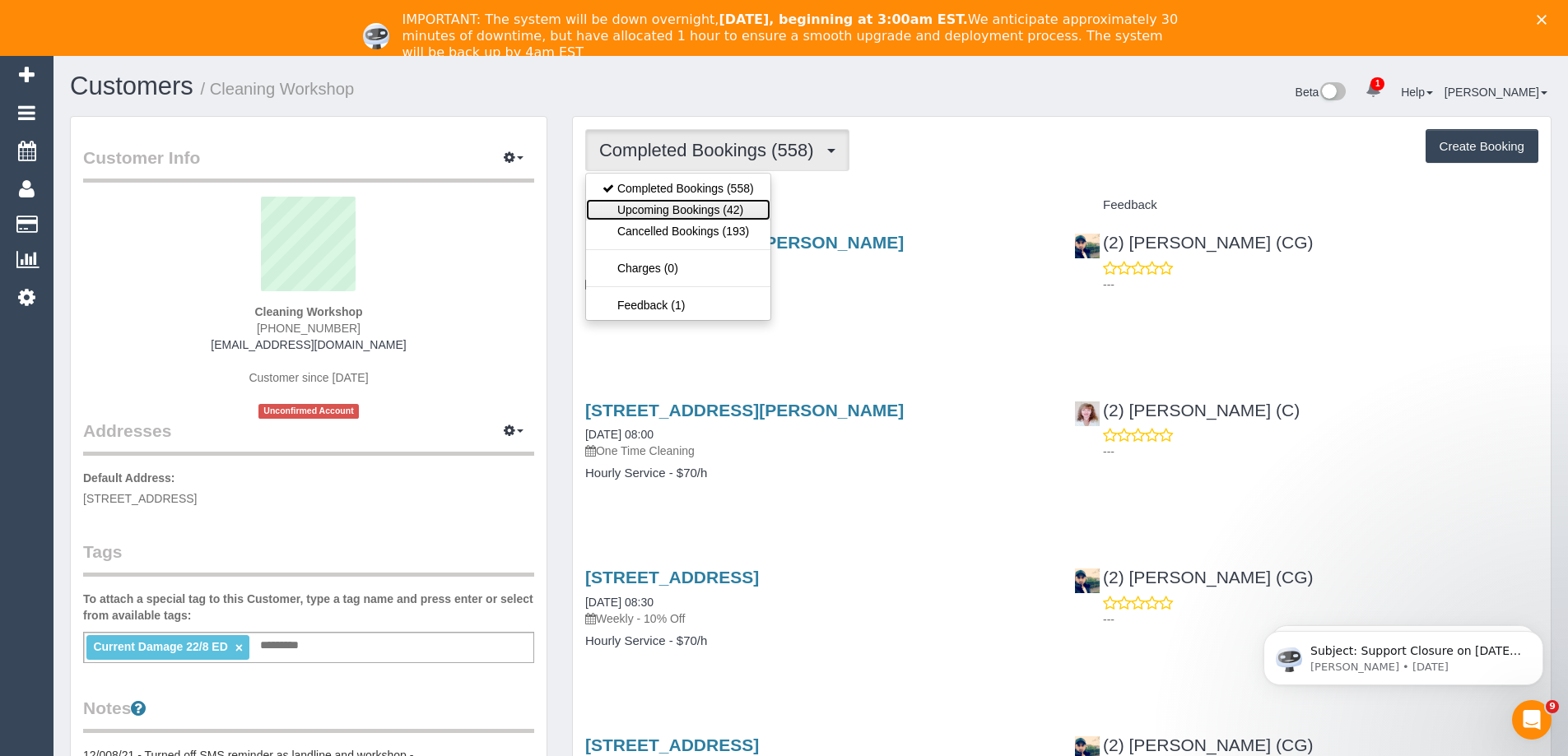
click at [713, 203] on link "Upcoming Bookings (42)" at bounding box center [677, 210] width 185 height 21
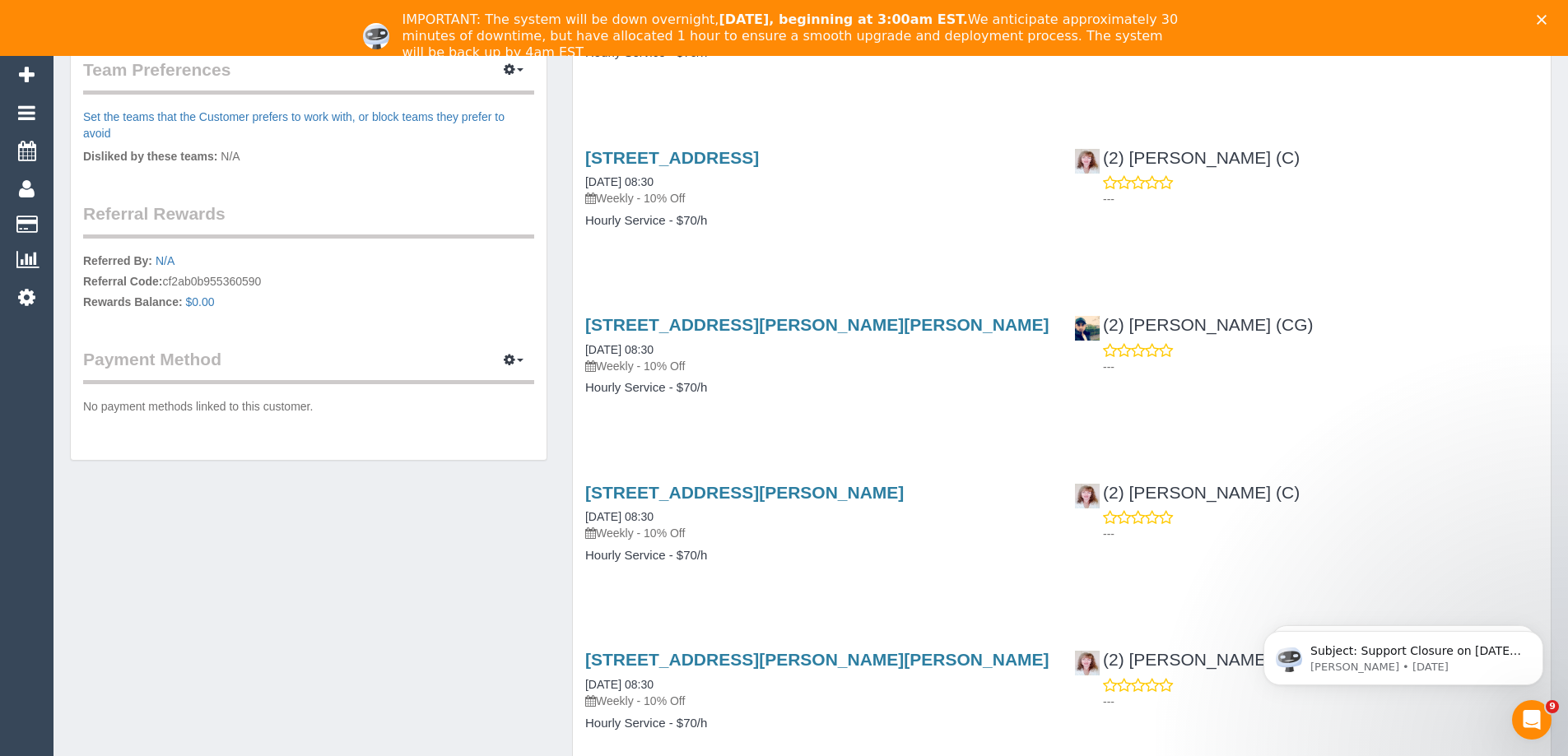
scroll to position [741, 0]
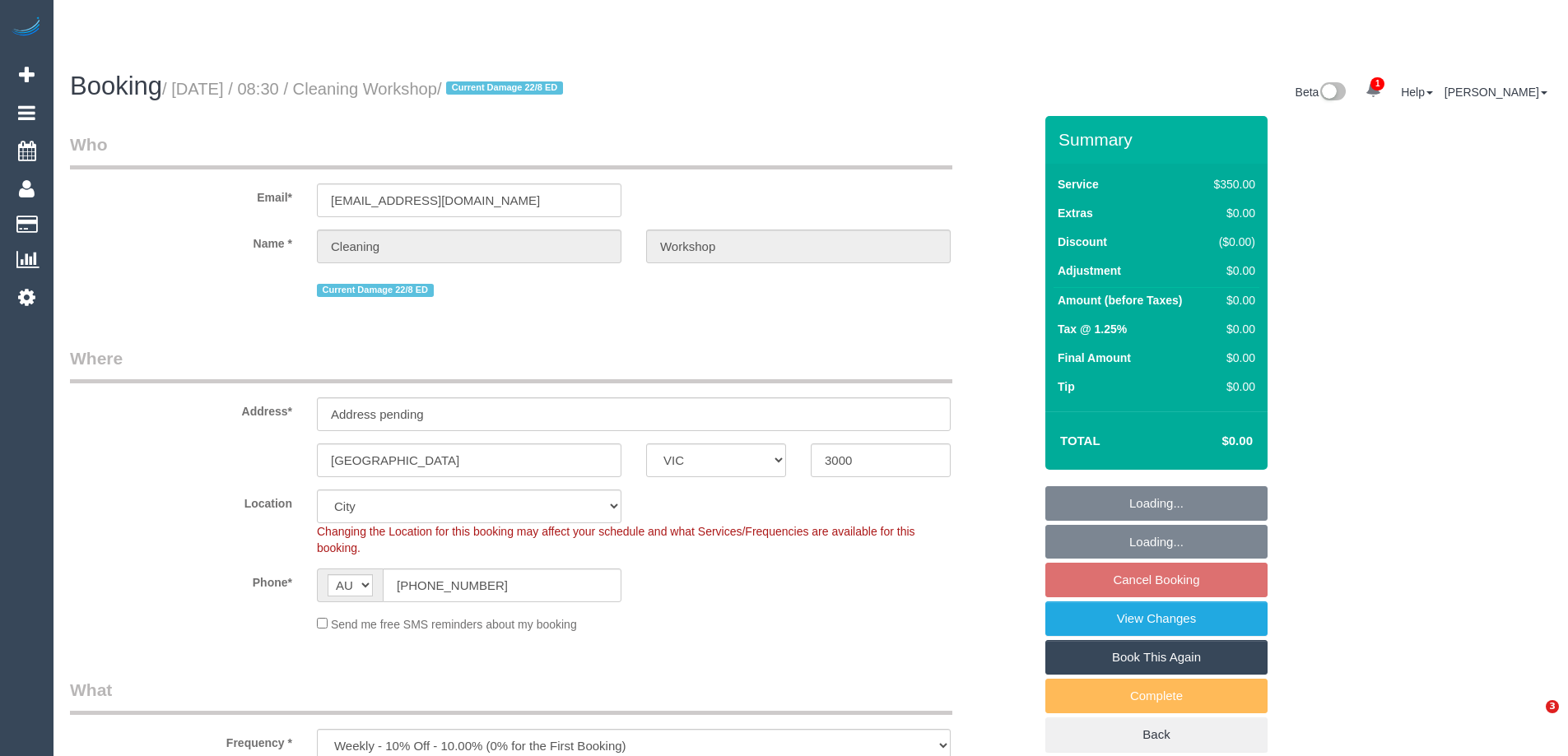
select select "VIC"
select select "300"
select select "number:28"
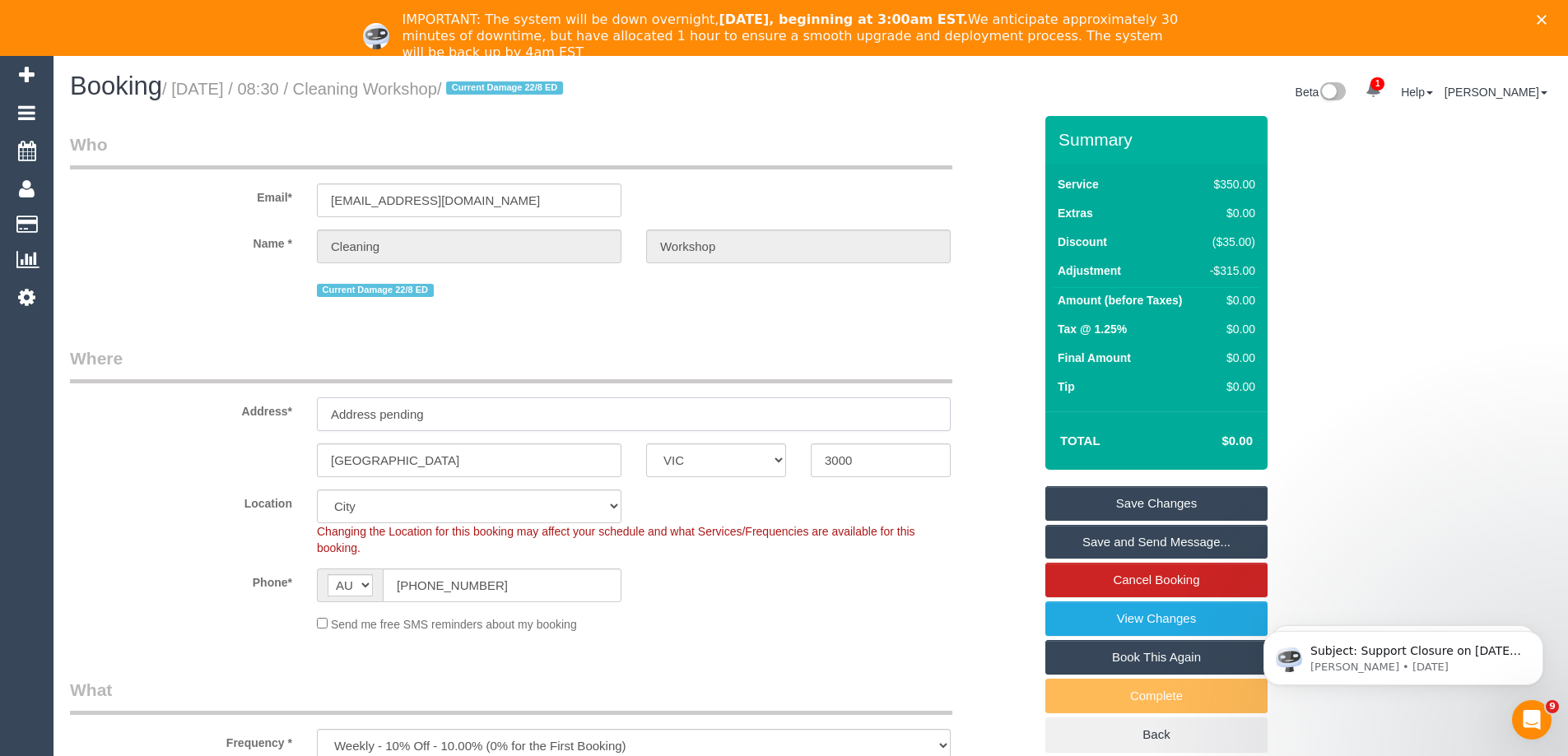
click at [474, 421] on input "Address pending" at bounding box center [633, 413] width 633 height 33
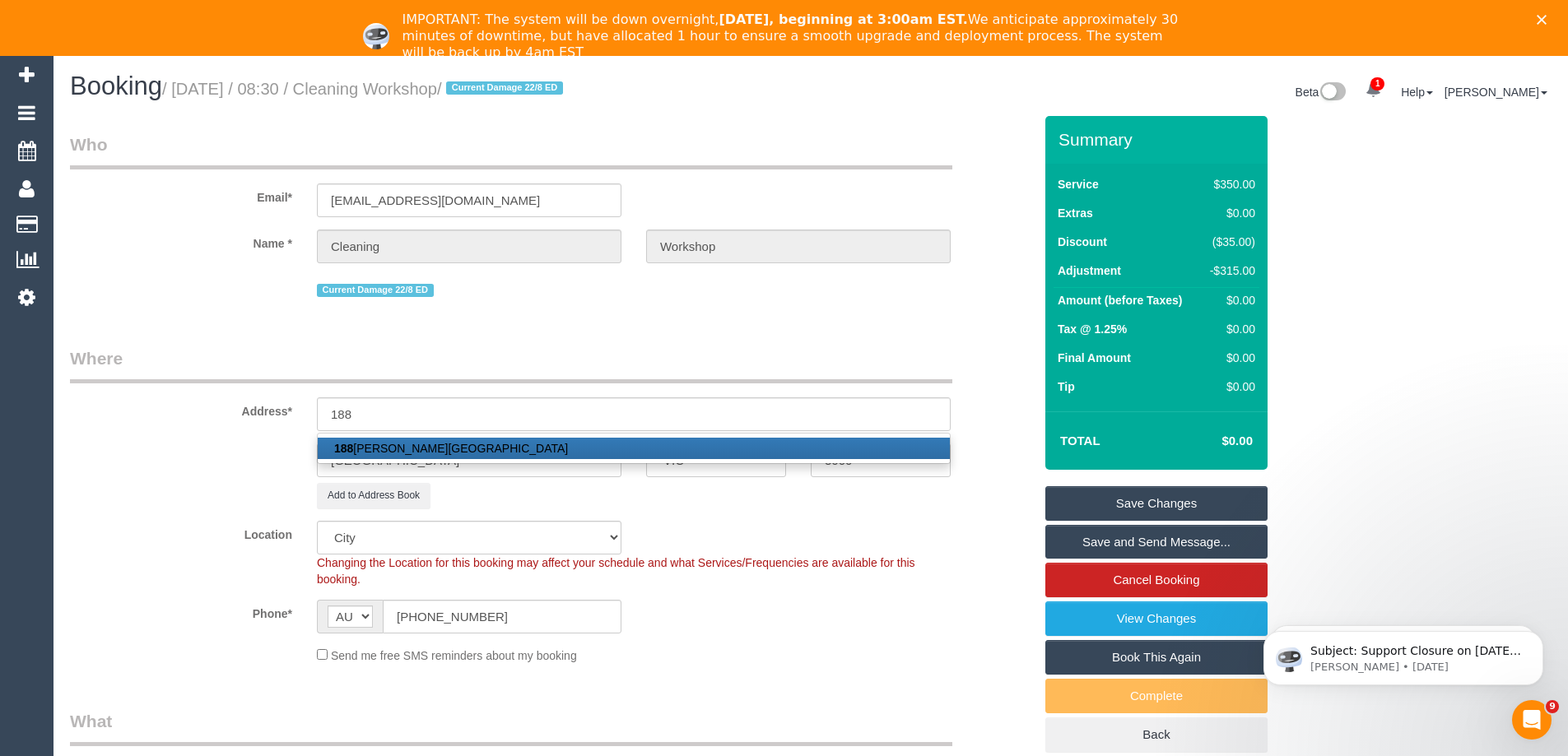
click at [464, 454] on link "[STREET_ADDRESS][PERSON_NAME]" at bounding box center [633, 449] width 632 height 21
type input "[STREET_ADDRESS][PERSON_NAME]"
type input "Essendon"
type input "3040"
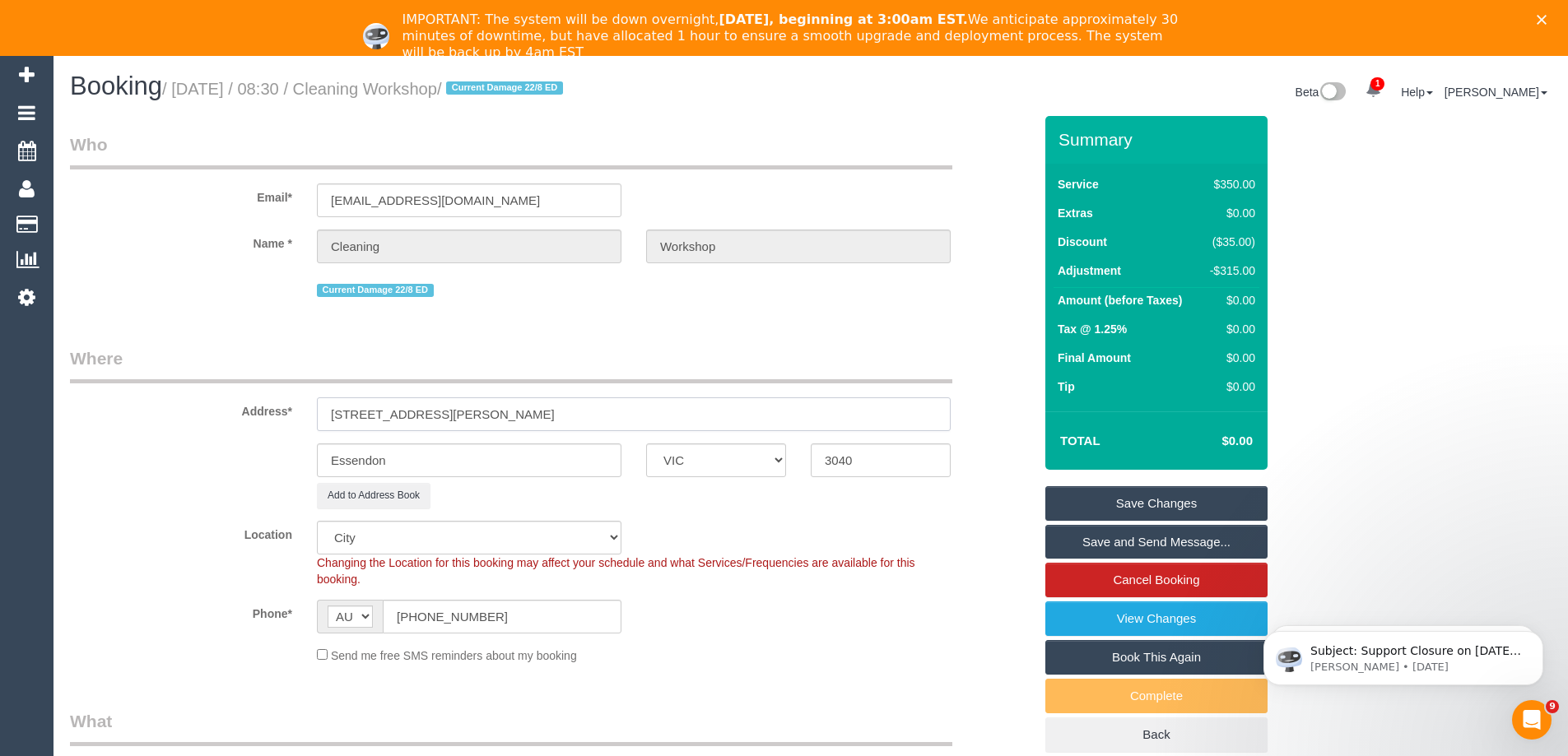
select select "59"
select select "object:1679"
click at [1079, 494] on link "Save Changes" at bounding box center [1156, 503] width 222 height 34
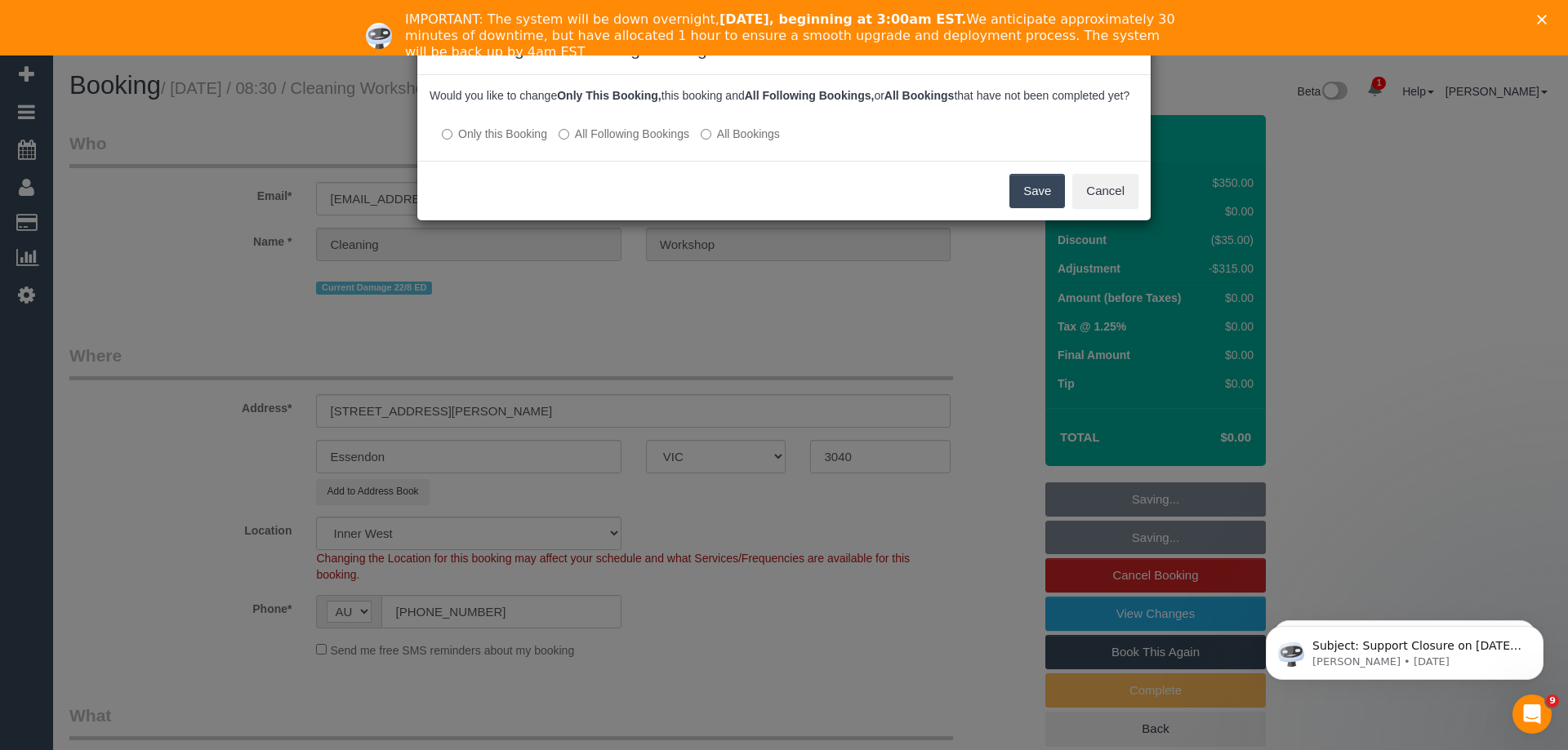
click at [1040, 206] on button "Save" at bounding box center [1037, 191] width 55 height 34
